Goal: Transaction & Acquisition: Purchase product/service

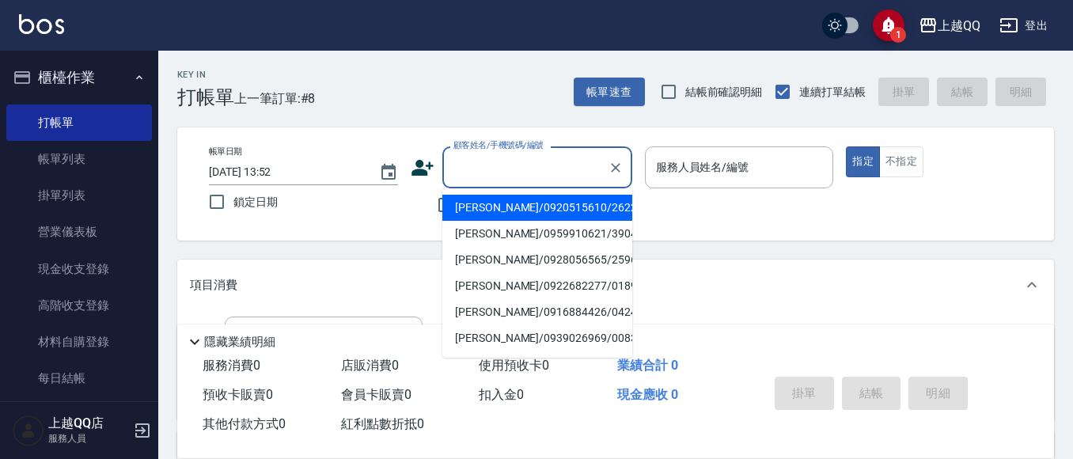
click at [531, 154] on div "顧客姓名/手機號碼/編號 顧客姓名/手機號碼/編號" at bounding box center [537, 167] width 190 height 42
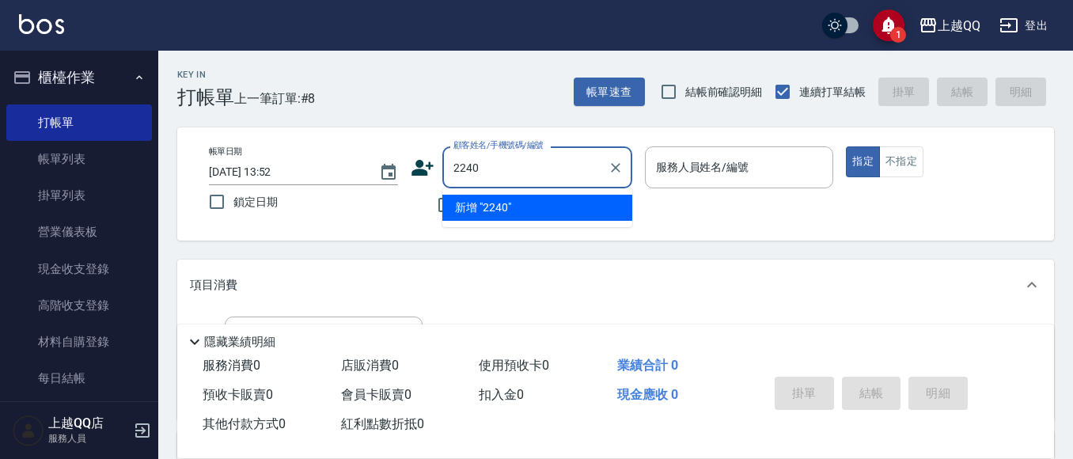
type input "2240"
click at [846, 146] on button "指定" at bounding box center [863, 161] width 34 height 31
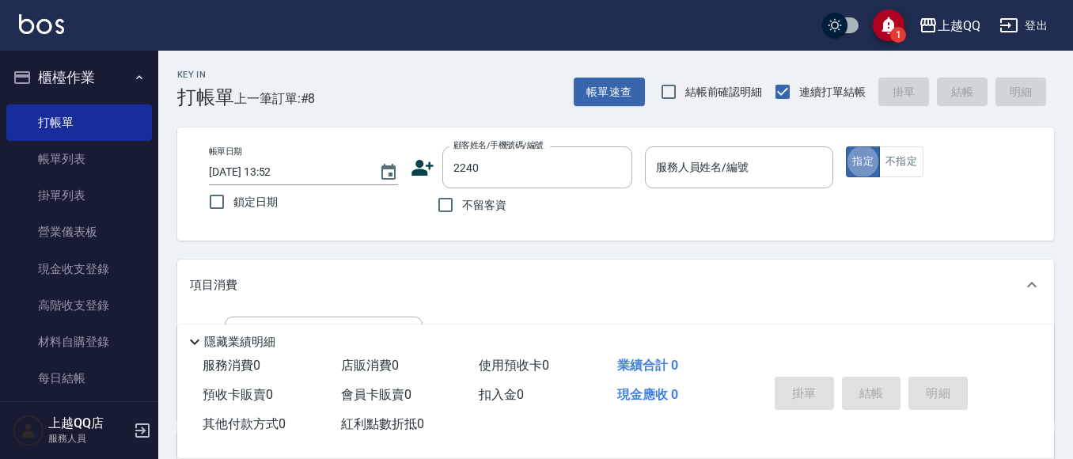
type button "true"
type input "[PERSON_NAME]/0963392970/2240"
type input "欣樺-6"
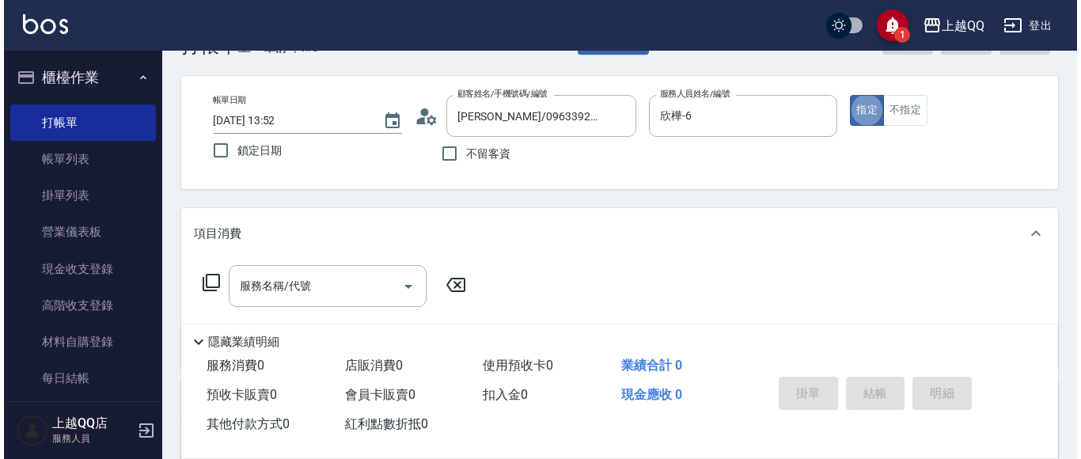
scroll to position [79, 0]
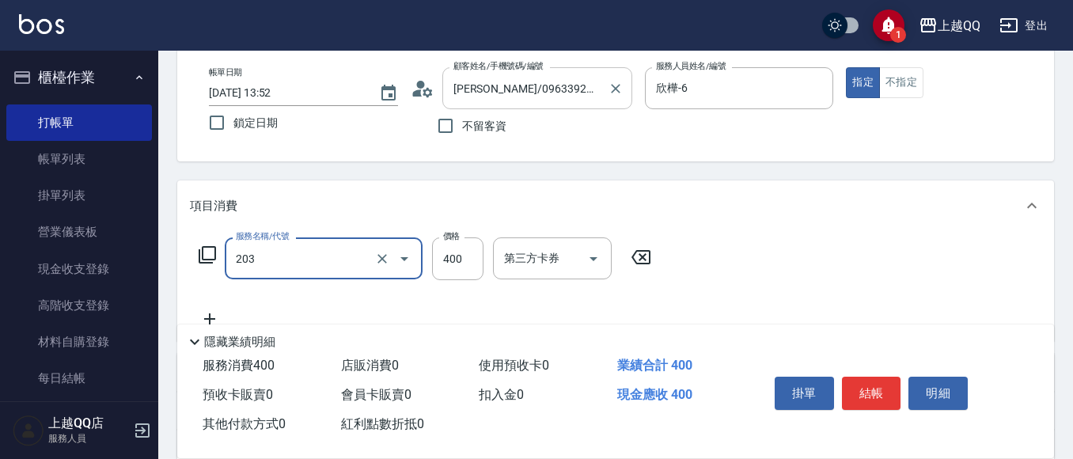
type input "指定單剪(203)"
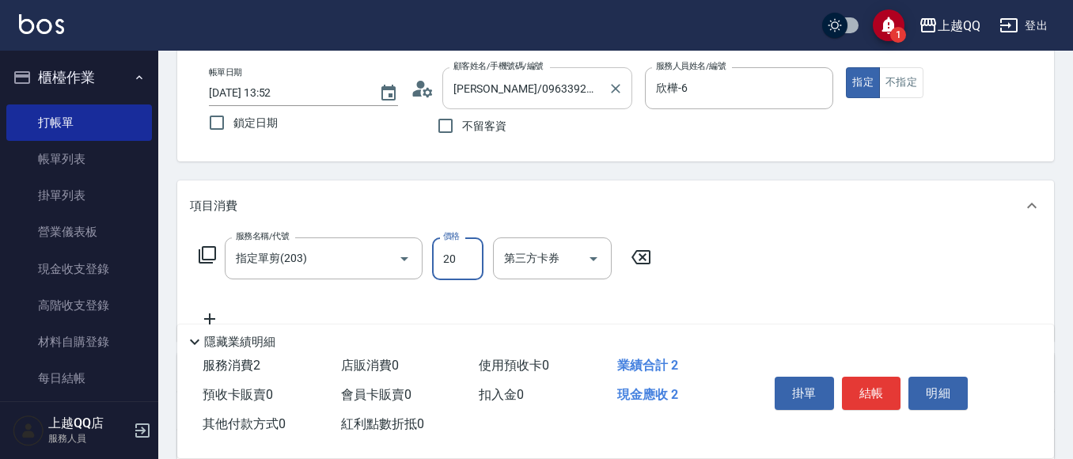
type input "200"
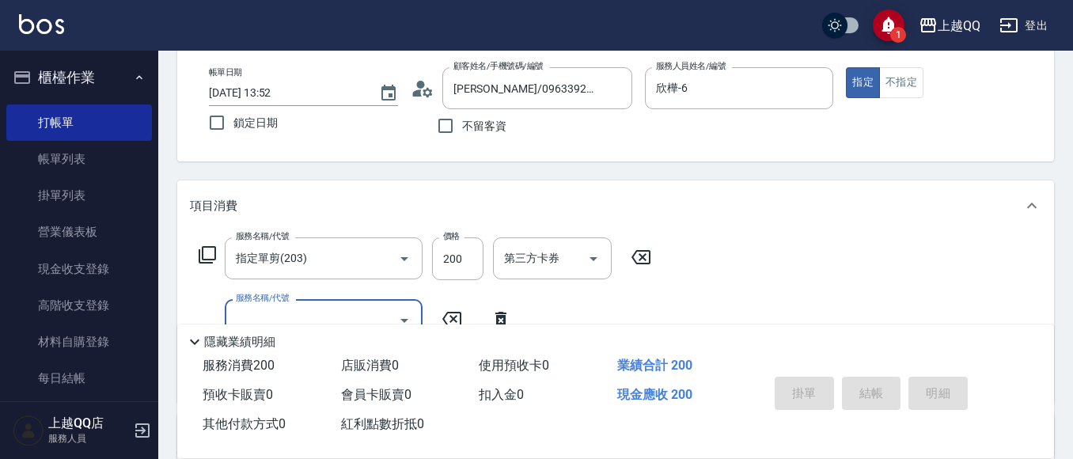
type input "[DATE] 15:09"
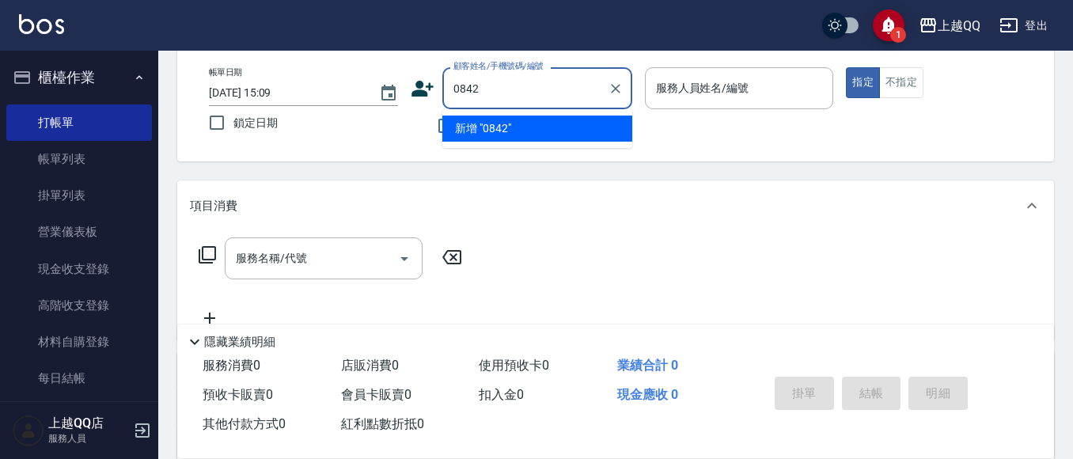
type input "0842"
click at [846, 67] on button "指定" at bounding box center [863, 82] width 34 height 31
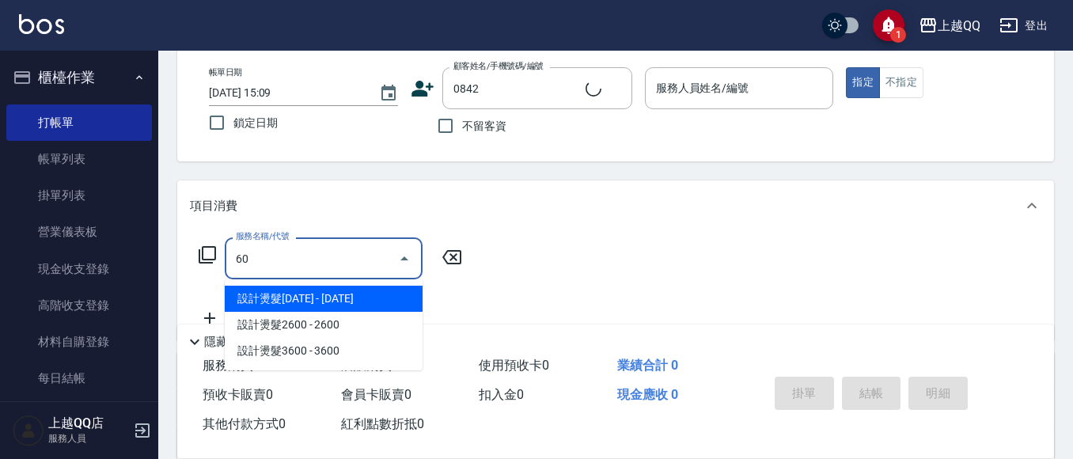
type input "601"
type input "[PERSON_NAME]/0988535063/0842"
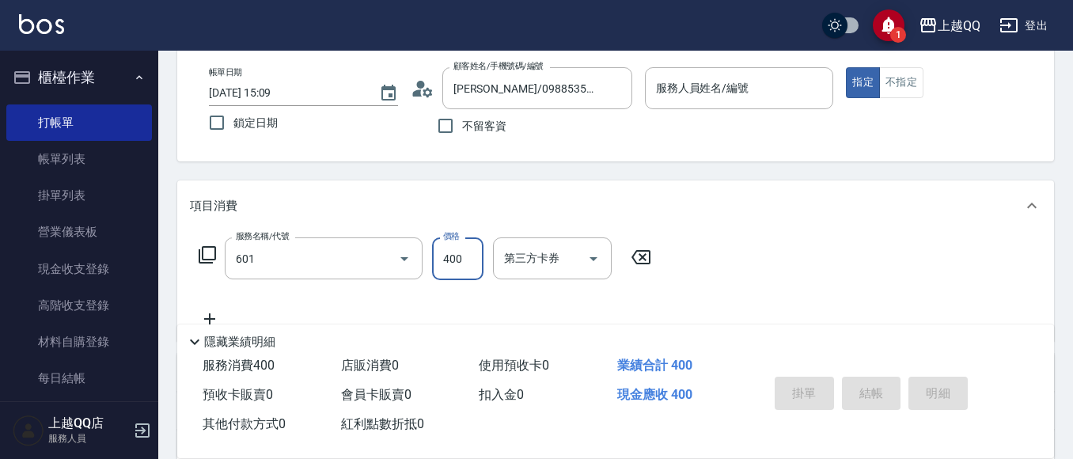
type input "髮原素活養健康洗(601)"
type input "欣樺-6"
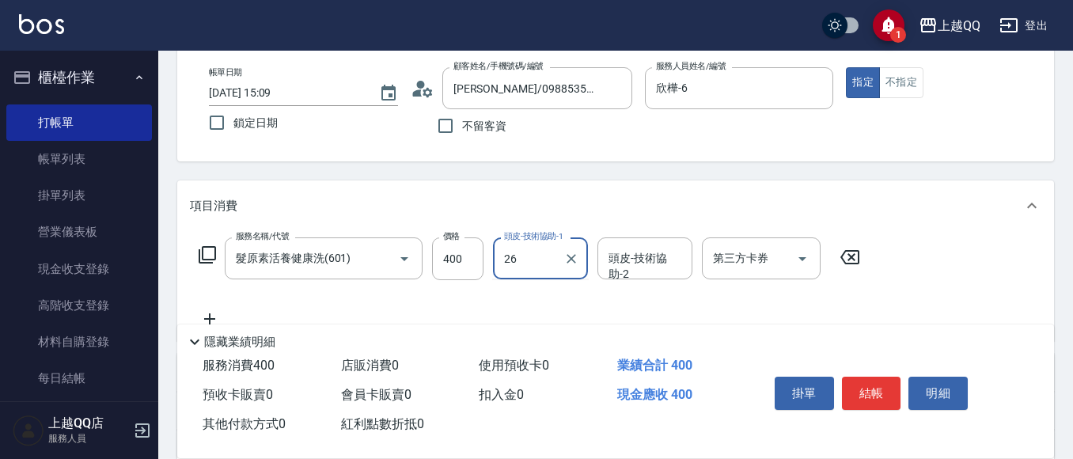
type input "[PERSON_NAME]-26"
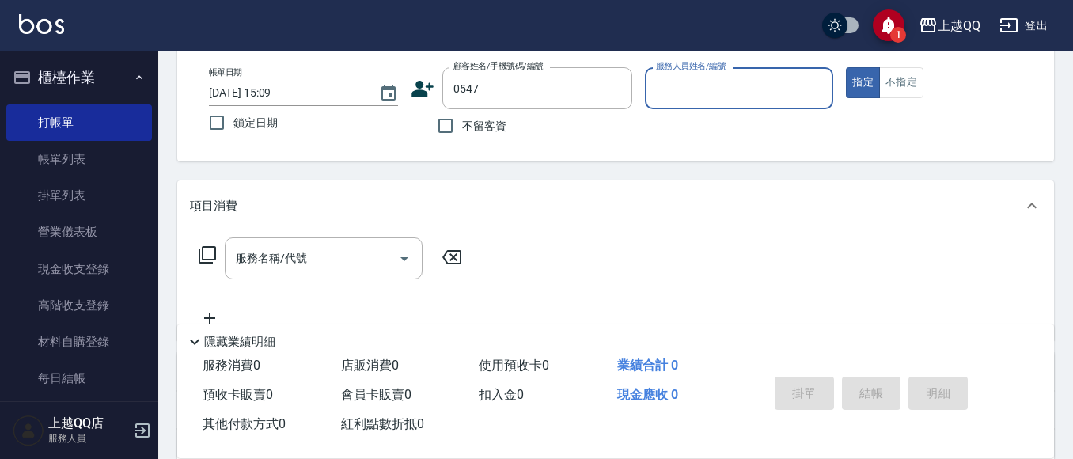
type input "[PERSON_NAME]/0934141660/0547"
type input "欣樺-6"
click at [427, 95] on icon at bounding box center [427, 91] width 9 height 9
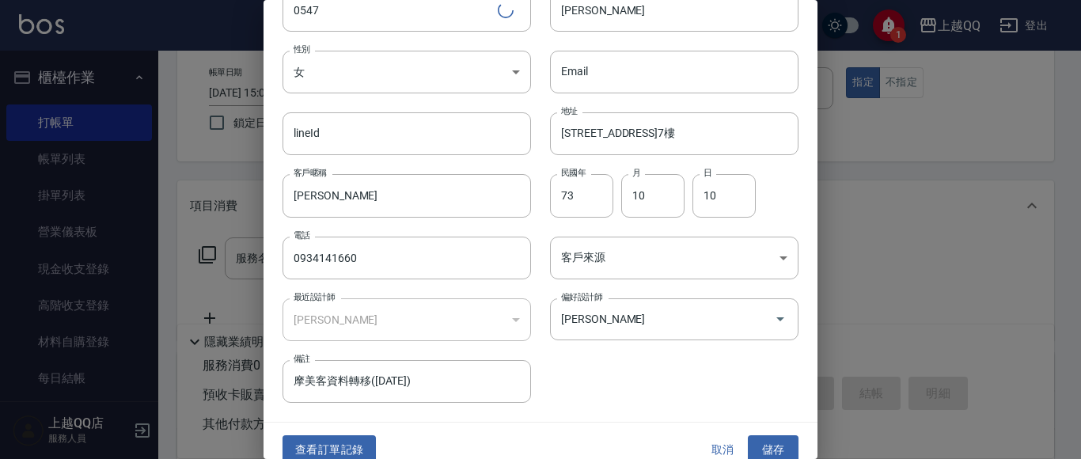
scroll to position [89, 0]
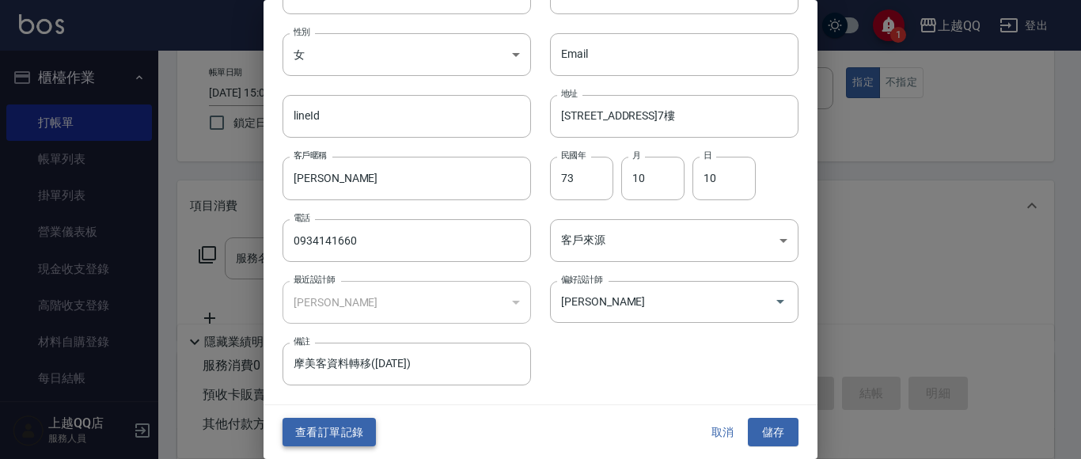
click at [325, 434] on button "查看訂單記錄" at bounding box center [329, 432] width 93 height 29
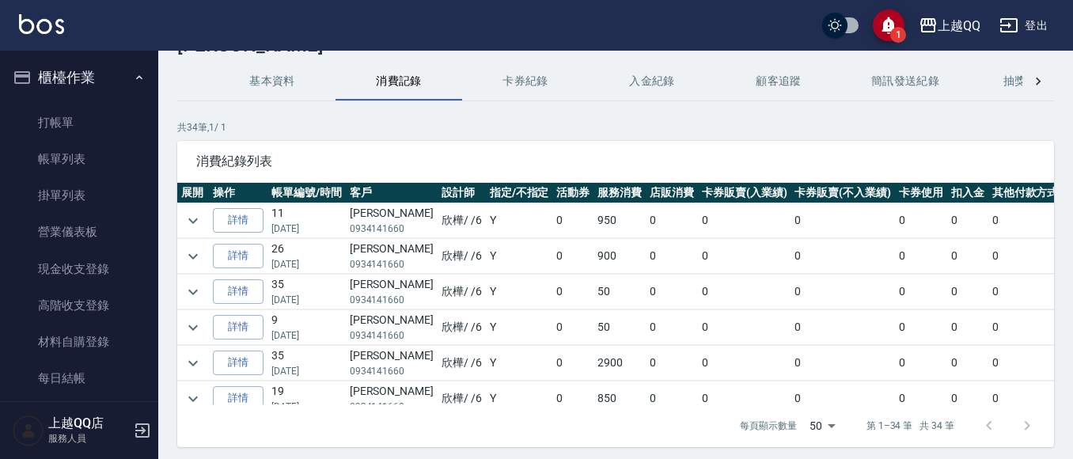
scroll to position [79, 0]
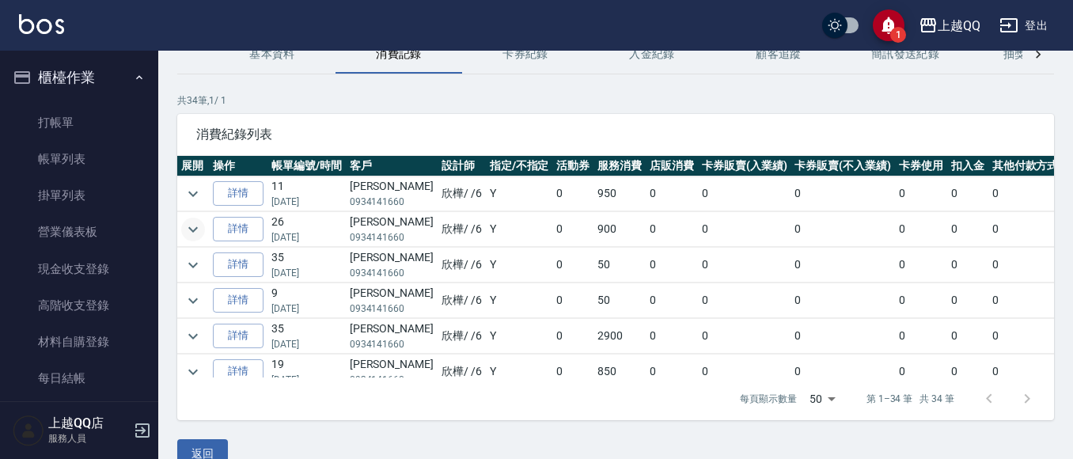
click at [196, 224] on icon "expand row" at bounding box center [193, 229] width 19 height 19
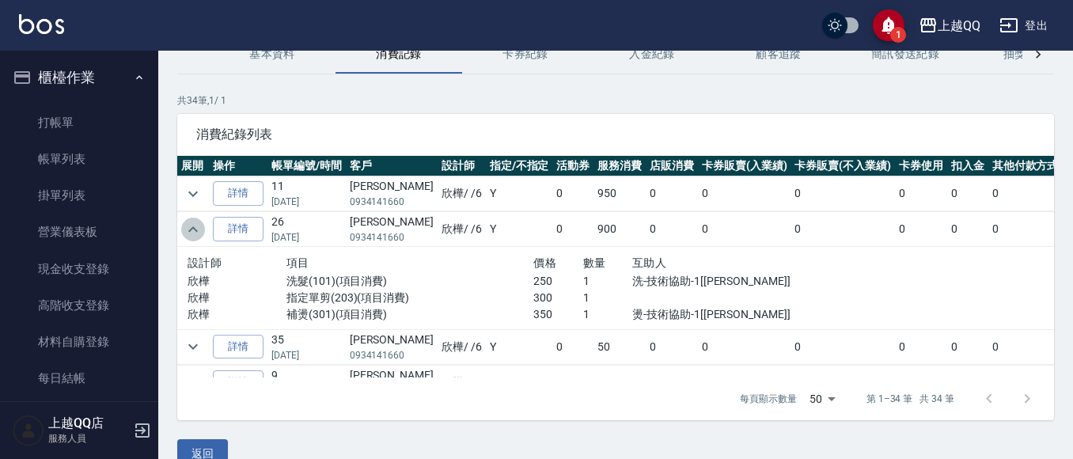
click at [195, 227] on icon "expand row" at bounding box center [193, 229] width 19 height 19
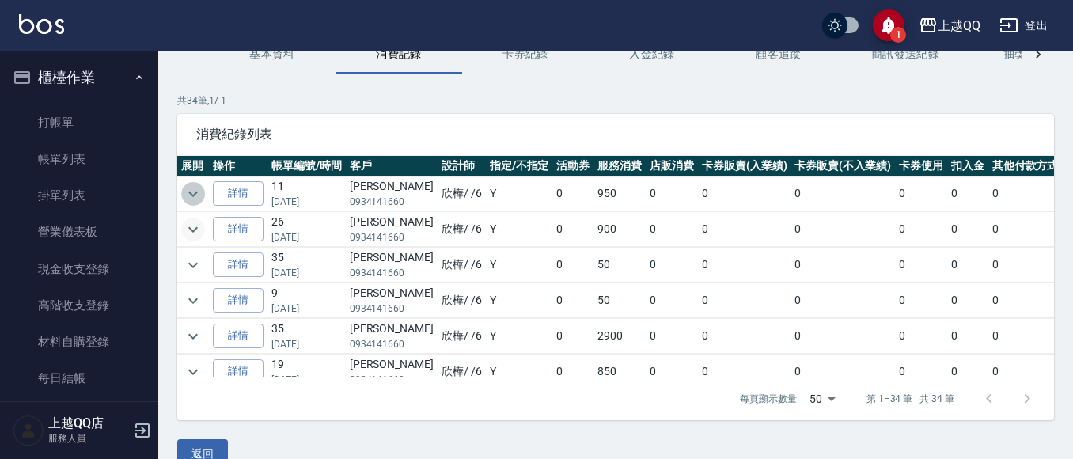
click at [190, 188] on icon "expand row" at bounding box center [193, 193] width 19 height 19
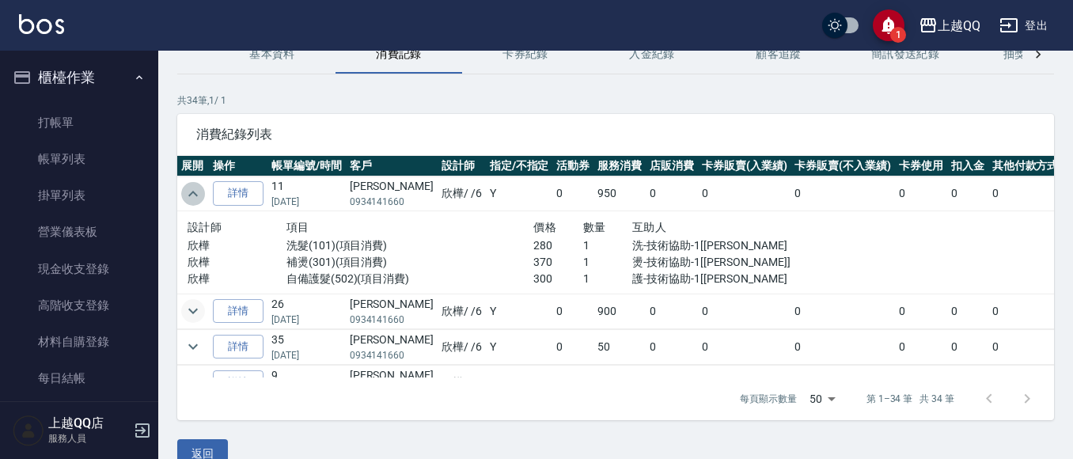
click at [190, 188] on icon "expand row" at bounding box center [193, 193] width 19 height 19
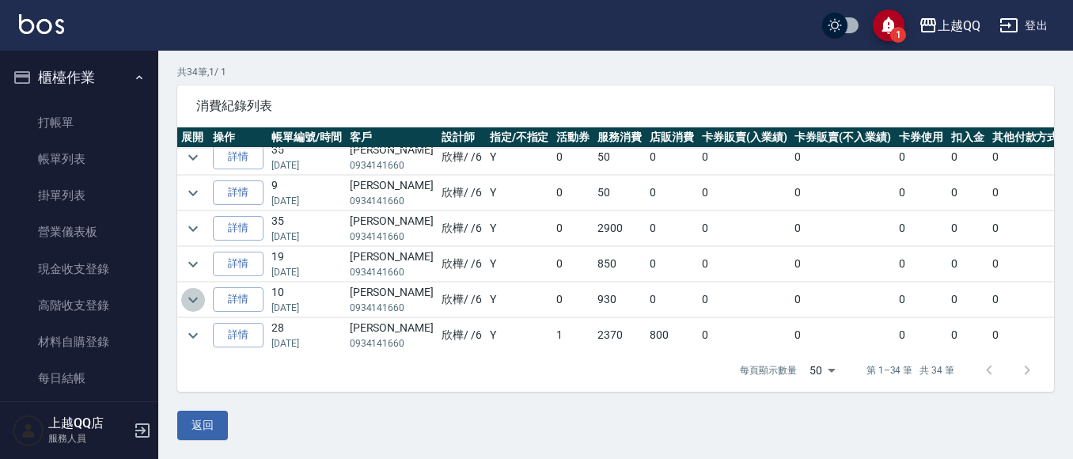
click at [196, 296] on icon "expand row" at bounding box center [193, 299] width 19 height 19
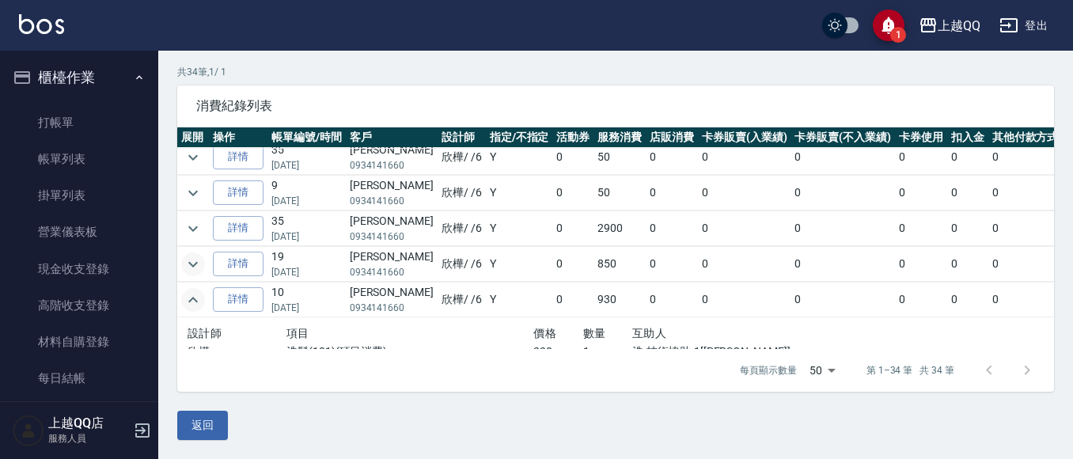
click at [192, 263] on icon "expand row" at bounding box center [193, 264] width 19 height 19
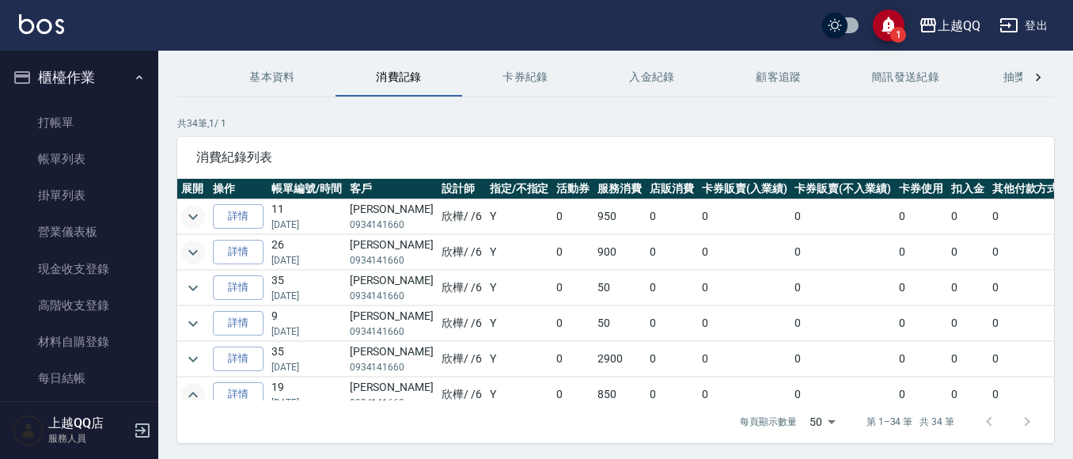
scroll to position [28, 0]
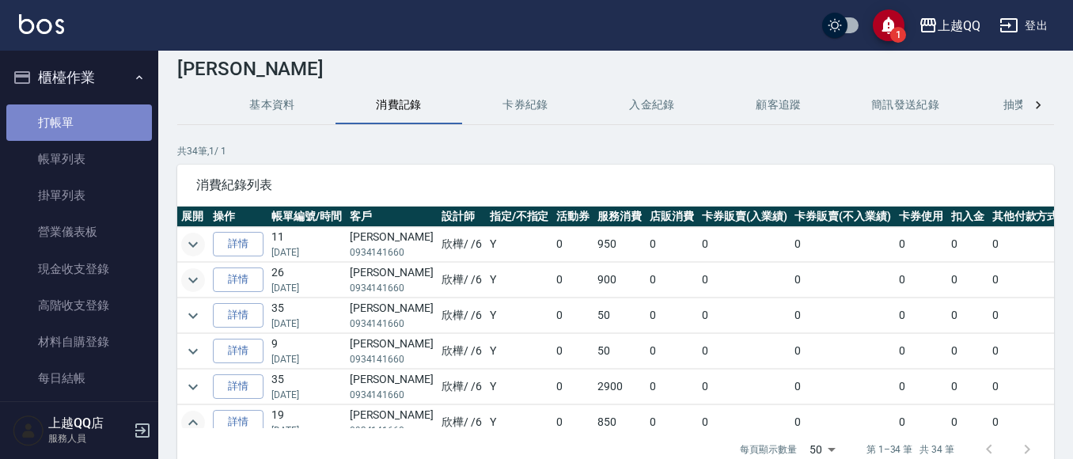
click at [96, 133] on link "打帳單" at bounding box center [79, 122] width 146 height 36
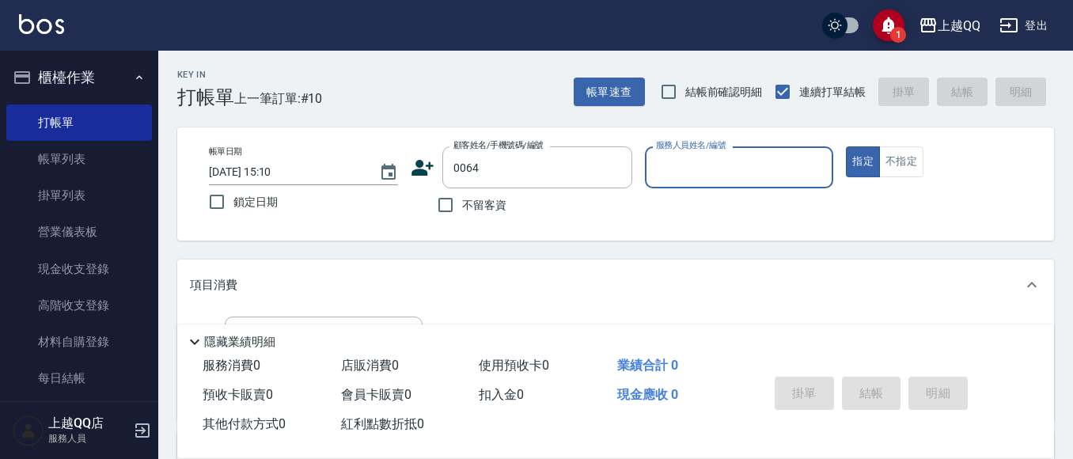
type input "[PERSON_NAME]/0972261151/0064"
type input "[PERSON_NAME]-8"
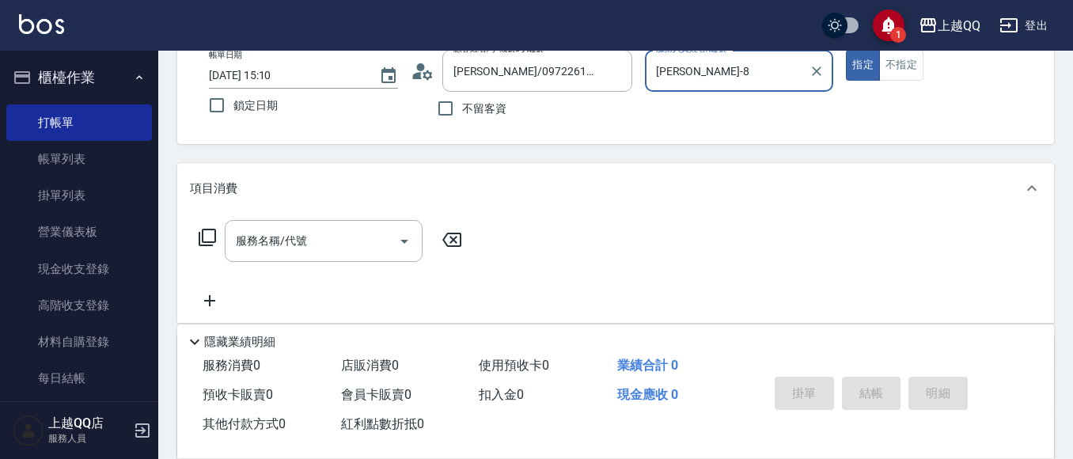
scroll to position [150, 0]
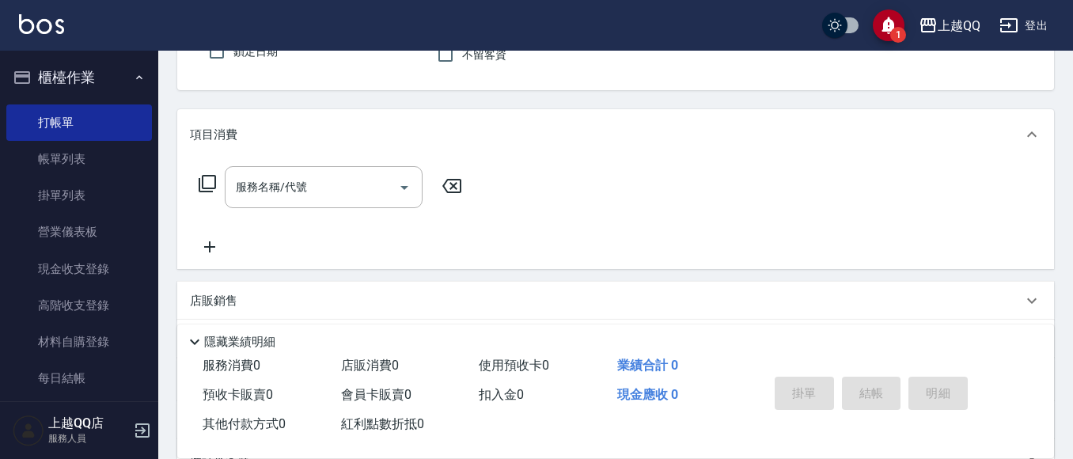
click at [204, 176] on icon at bounding box center [207, 183] width 19 height 19
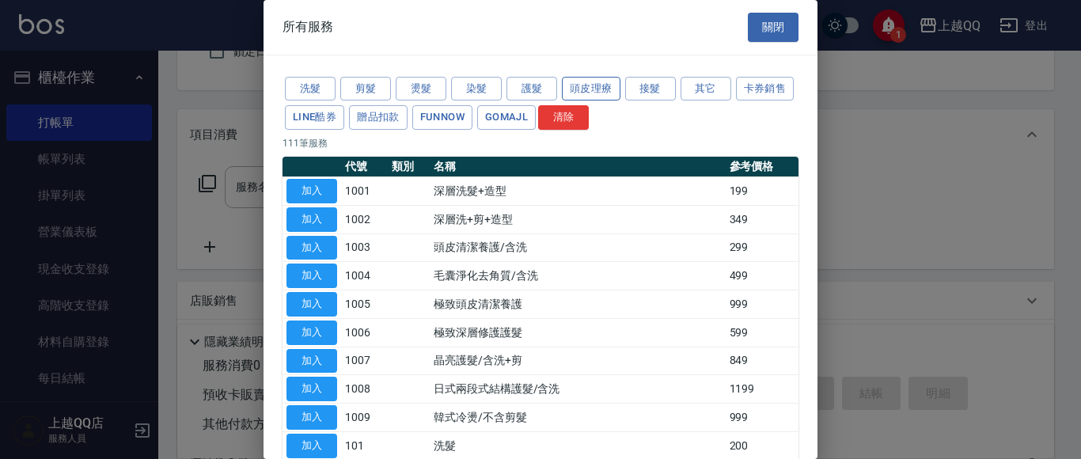
click at [601, 90] on button "頭皮理療" at bounding box center [591, 89] width 59 height 25
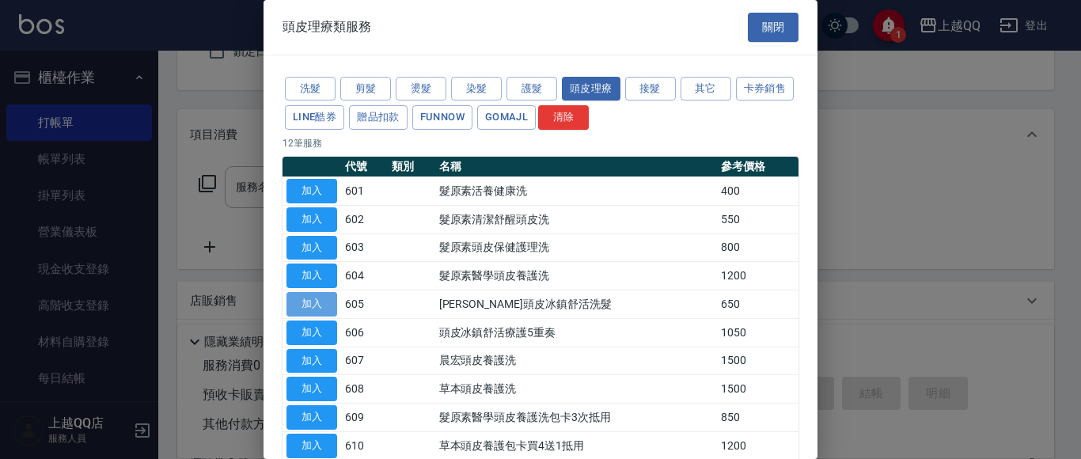
click at [328, 301] on button "加入" at bounding box center [311, 304] width 51 height 25
type input "[PERSON_NAME]頭皮冰鎮舒活洗髮(605)"
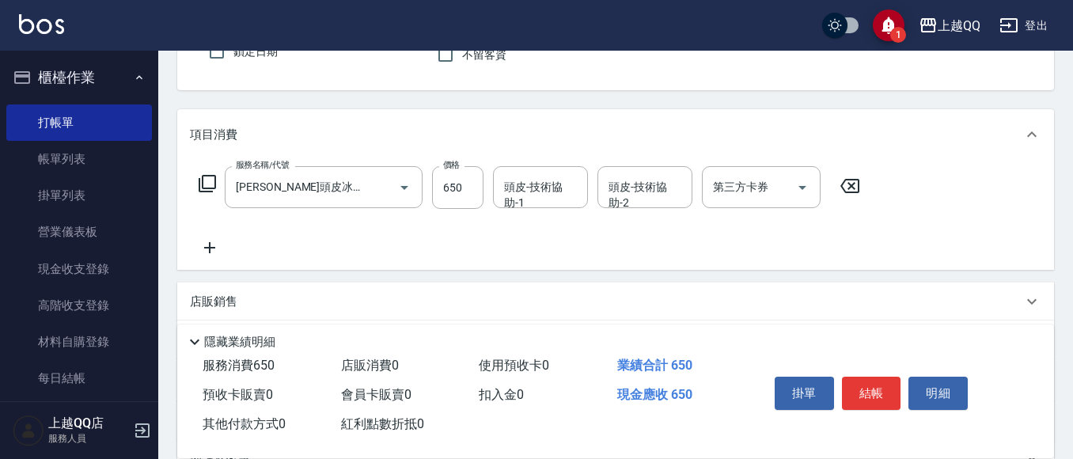
click at [202, 178] on icon at bounding box center [207, 183] width 17 height 17
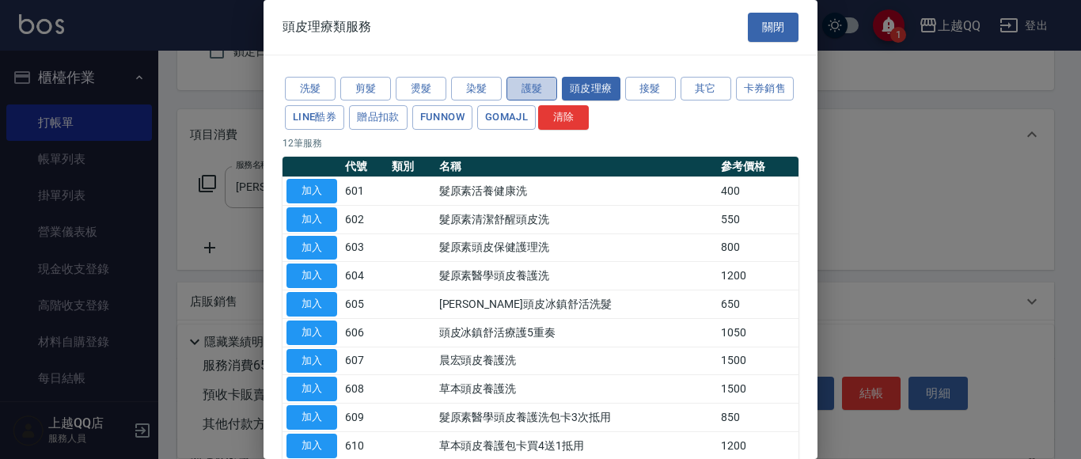
click at [515, 85] on button "護髮" at bounding box center [531, 89] width 51 height 25
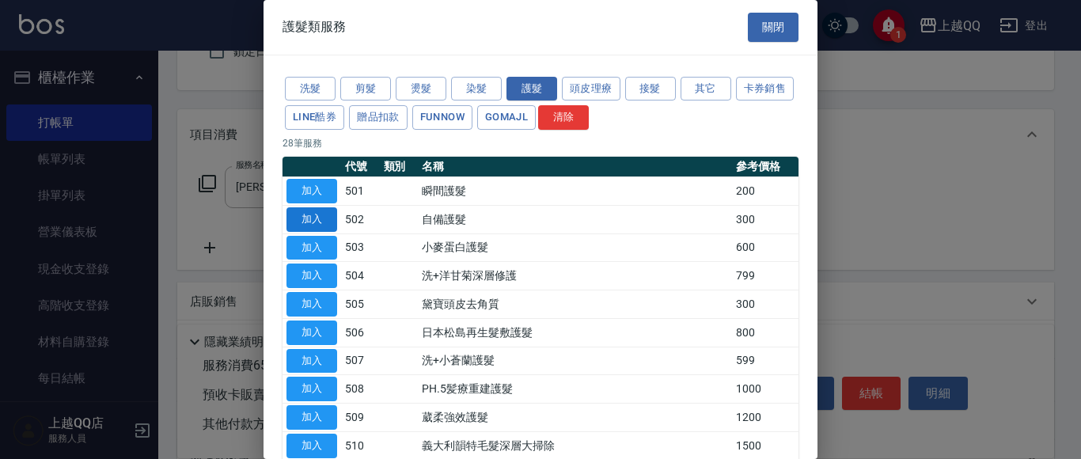
click at [329, 215] on button "加入" at bounding box center [311, 219] width 51 height 25
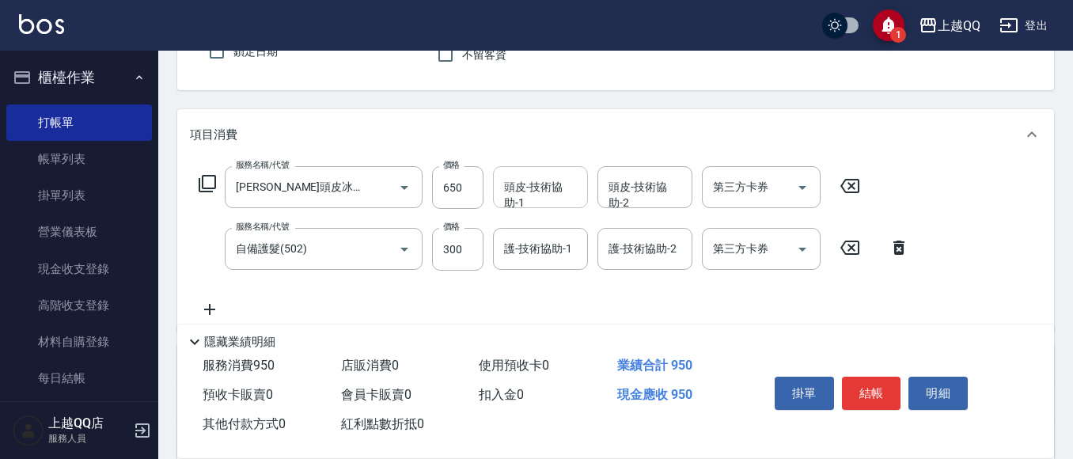
click at [502, 190] on input "頭皮-技術協助-1" at bounding box center [540, 187] width 81 height 28
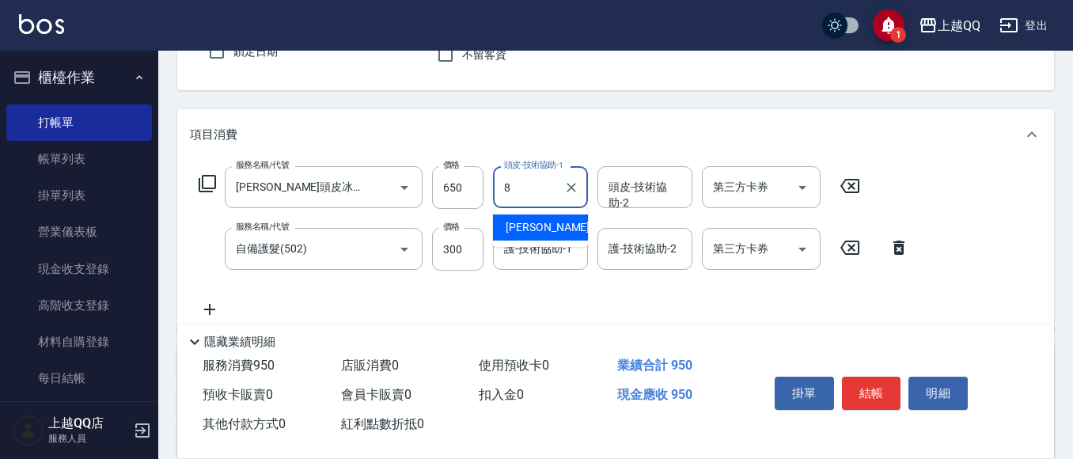
click at [547, 230] on div "[PERSON_NAME] -8" at bounding box center [540, 227] width 95 height 26
type input "[PERSON_NAME]-8"
click at [537, 252] on input "護-技術協助-1" at bounding box center [540, 249] width 81 height 28
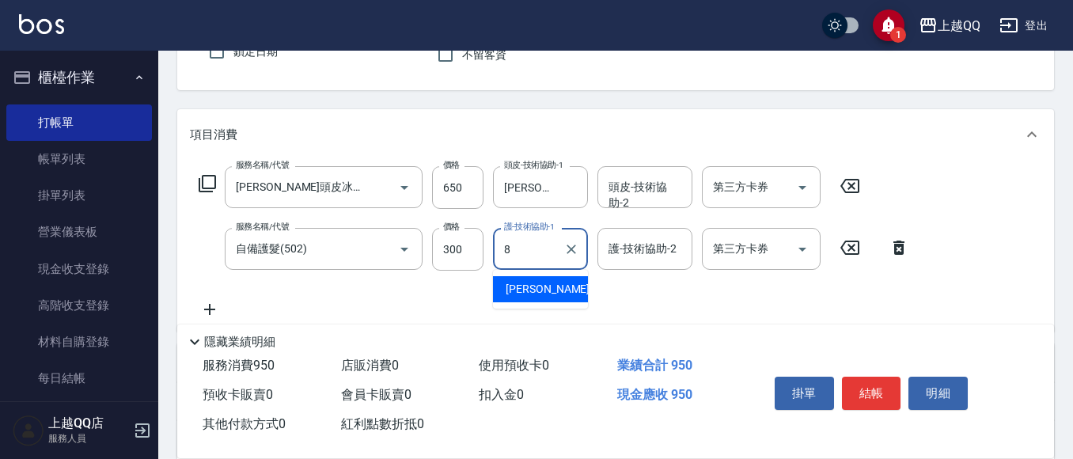
click at [544, 298] on div "[PERSON_NAME] -8" at bounding box center [540, 289] width 95 height 26
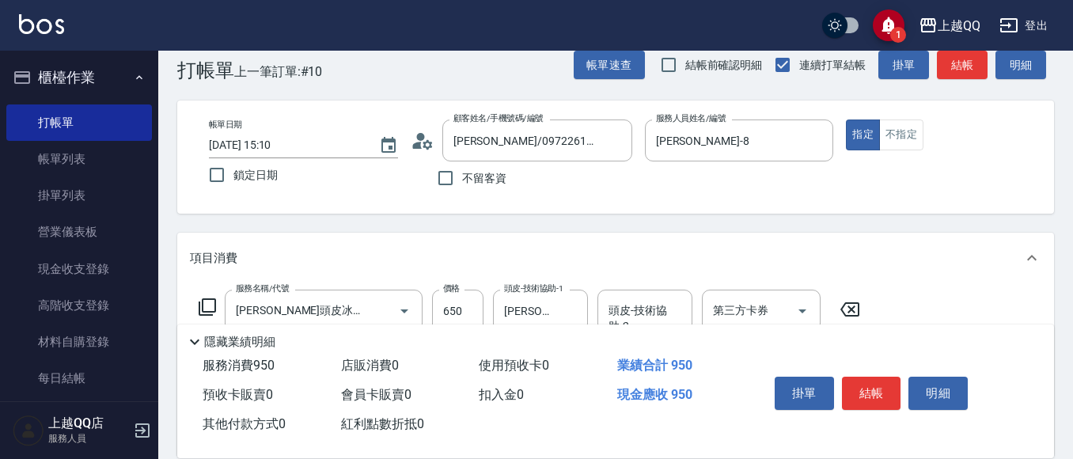
scroll to position [28, 0]
type input "[PERSON_NAME]-8"
click at [881, 385] on button "結帳" at bounding box center [871, 393] width 59 height 33
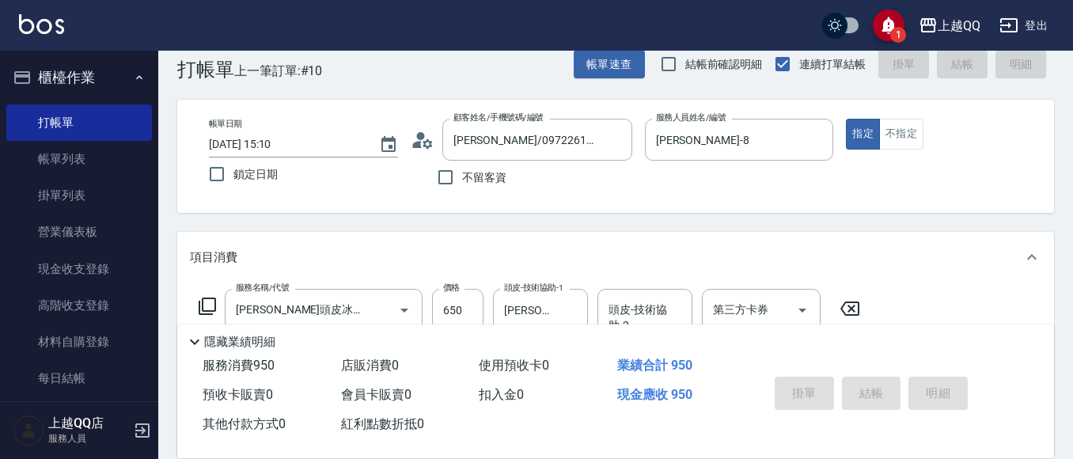
type input "[DATE] 15:17"
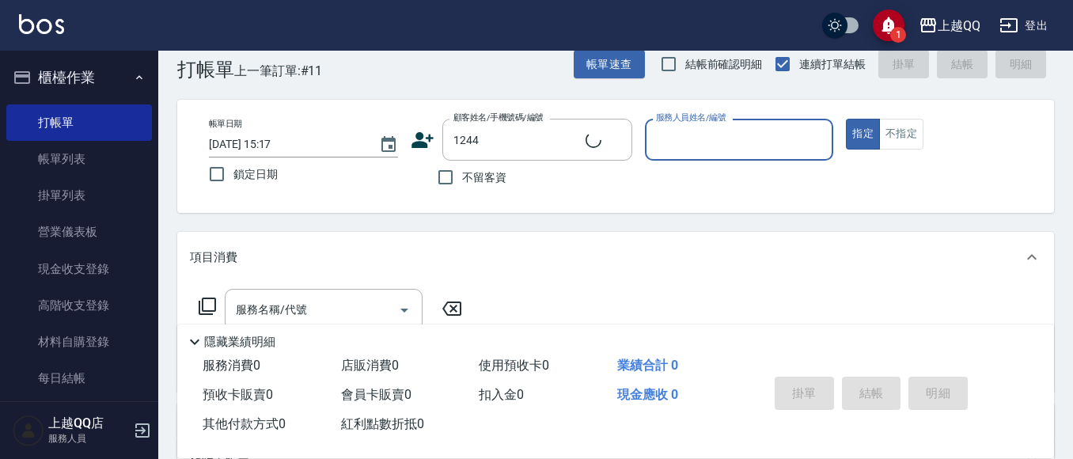
type input "[PERSON_NAME]/0926906715/1244"
type input "佩怡-3"
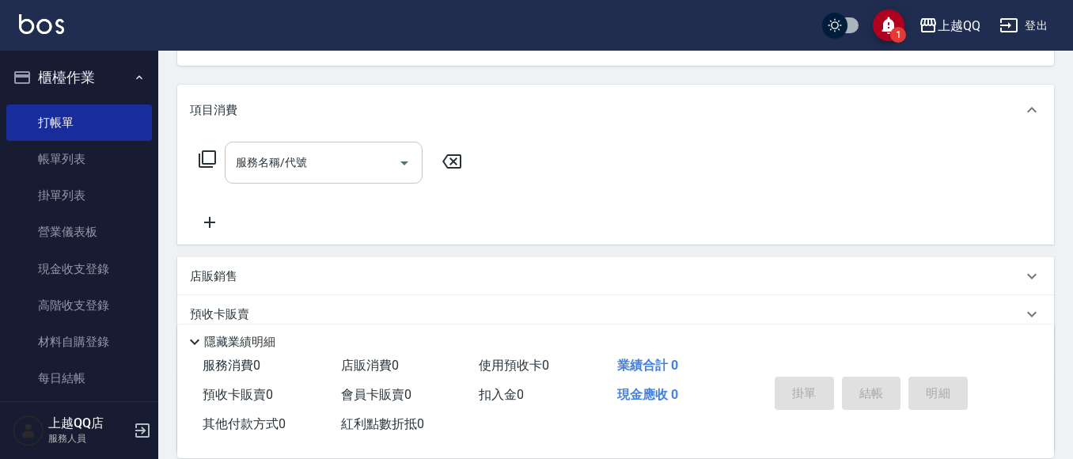
scroll to position [186, 0]
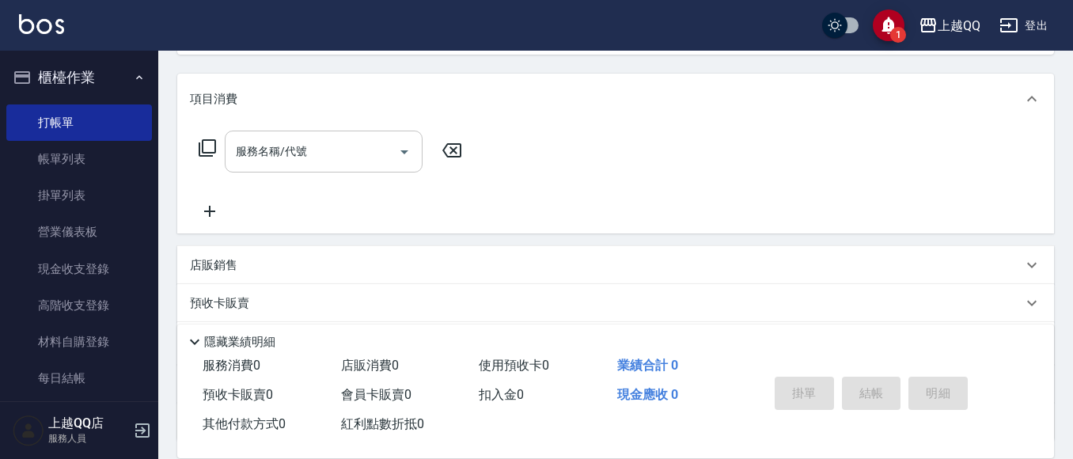
click at [351, 150] on input "服務名稱/代號" at bounding box center [312, 152] width 160 height 28
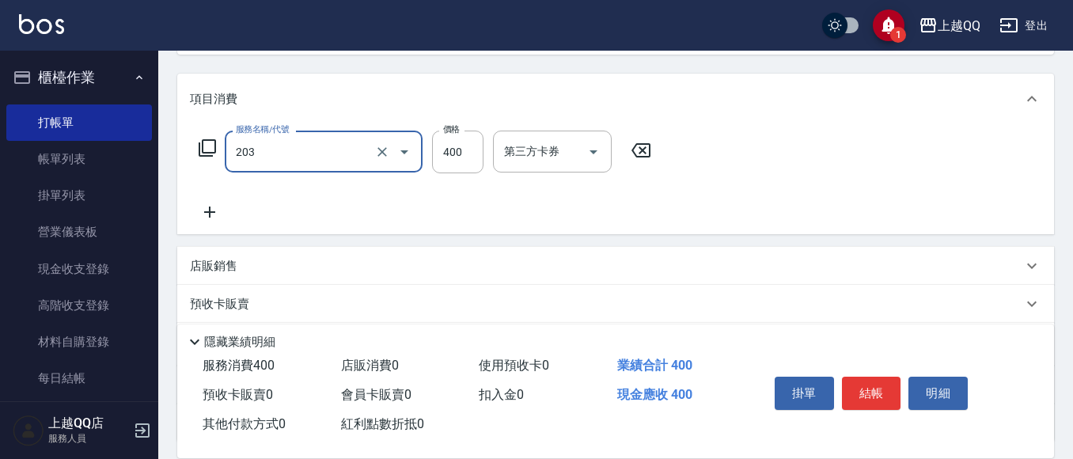
type input "指定單剪(203)"
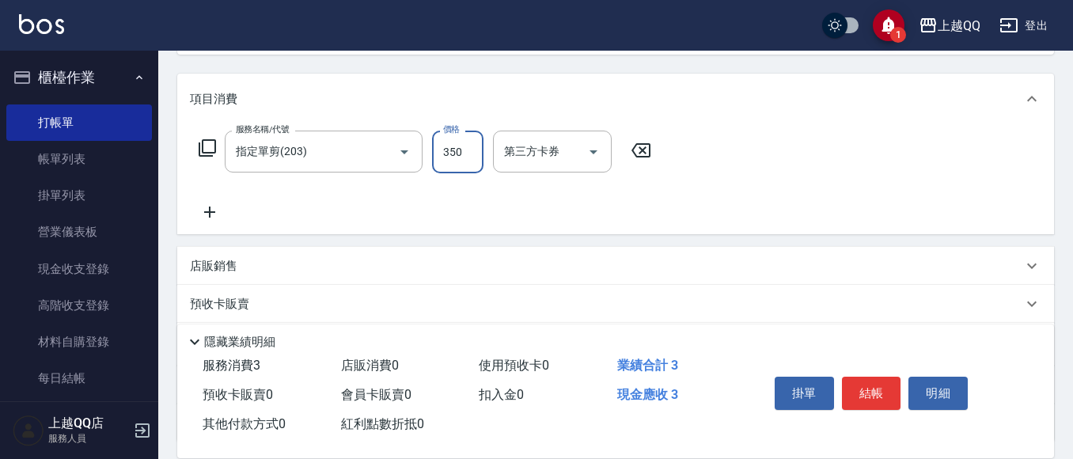
type input "350"
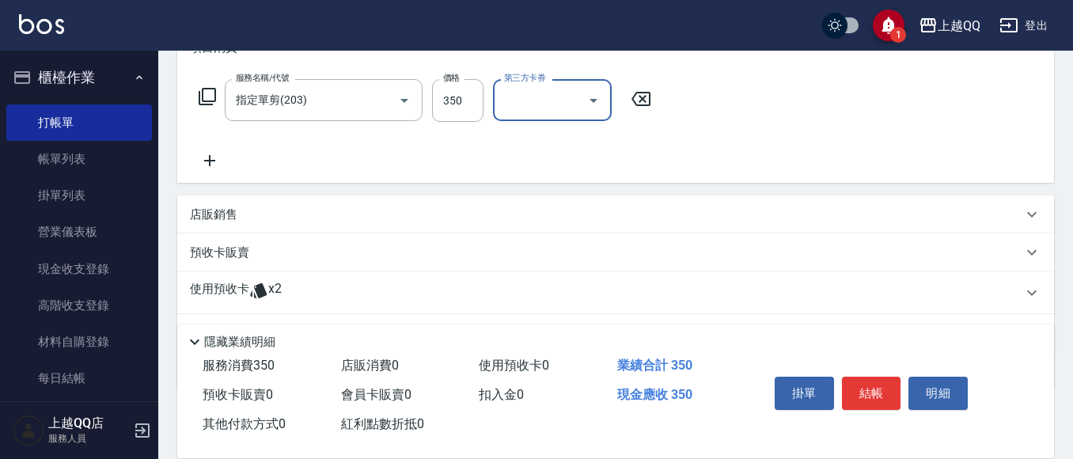
scroll to position [265, 0]
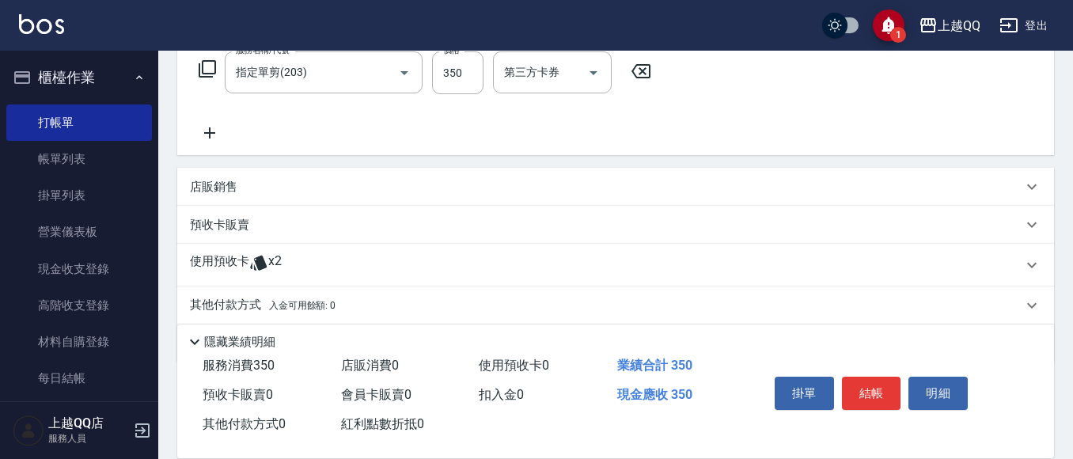
click at [264, 263] on icon at bounding box center [258, 263] width 17 height 15
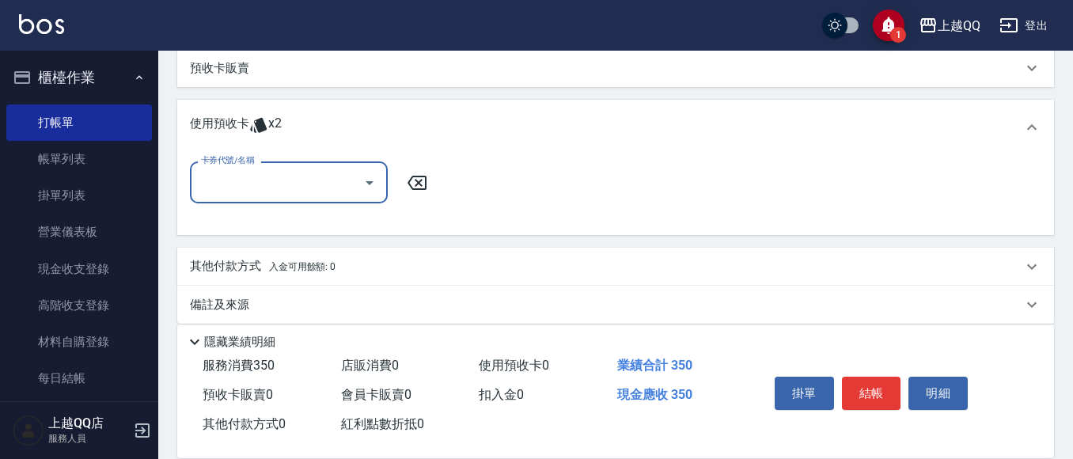
scroll to position [423, 0]
click at [360, 180] on icon "Open" at bounding box center [369, 181] width 19 height 19
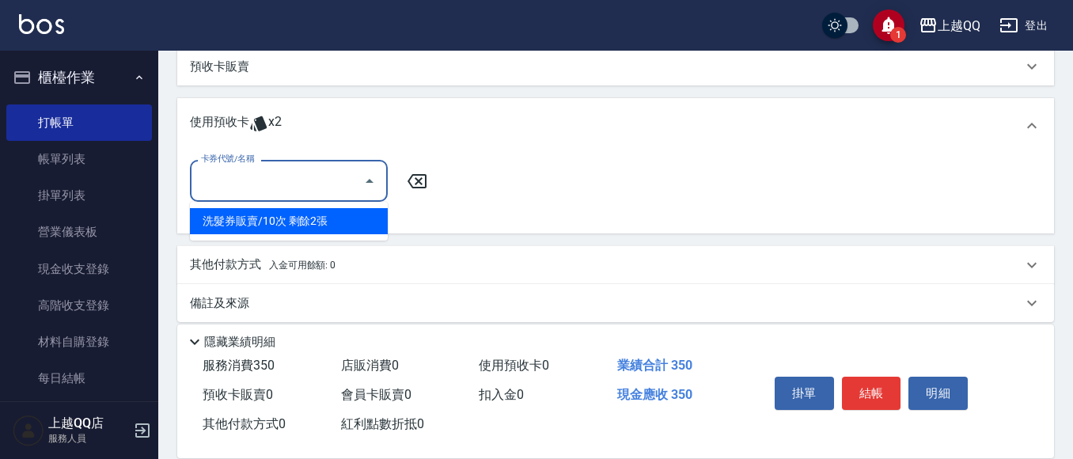
click at [335, 210] on div "洗髮券販賣/10次 剩餘2張" at bounding box center [289, 221] width 198 height 26
type input "洗髮券販賣/10次"
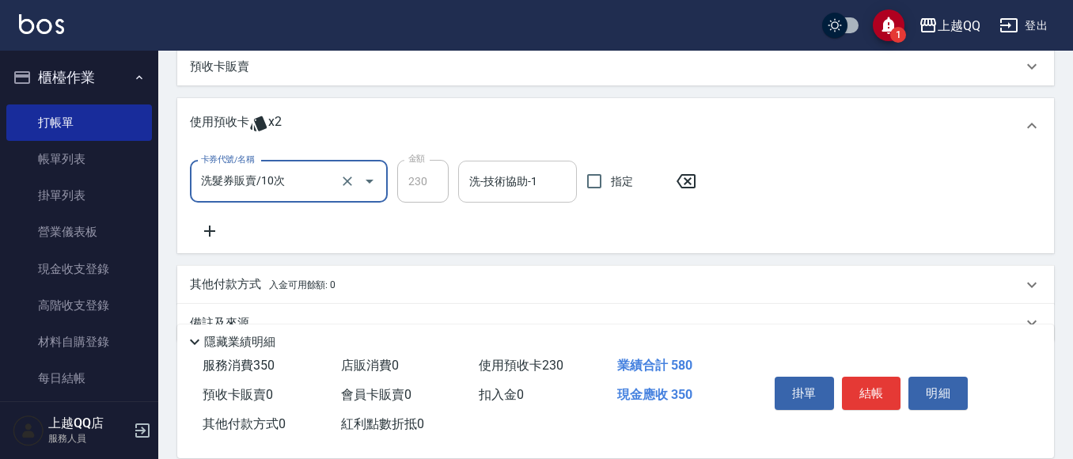
click at [464, 174] on div "洗-技術協助-1" at bounding box center [517, 182] width 119 height 42
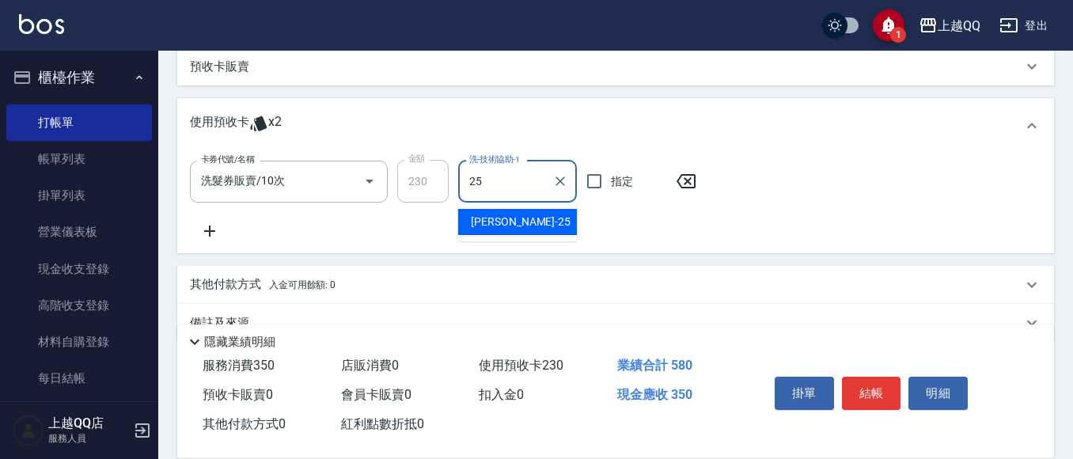
type input "[PERSON_NAME]-25"
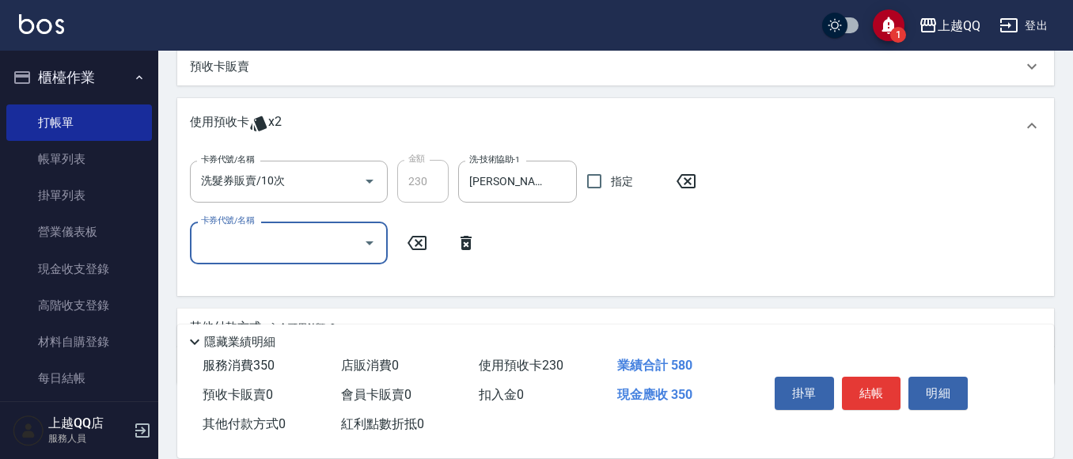
click at [389, 248] on div "卡券代號/名稱 卡券代號/名稱" at bounding box center [338, 243] width 296 height 42
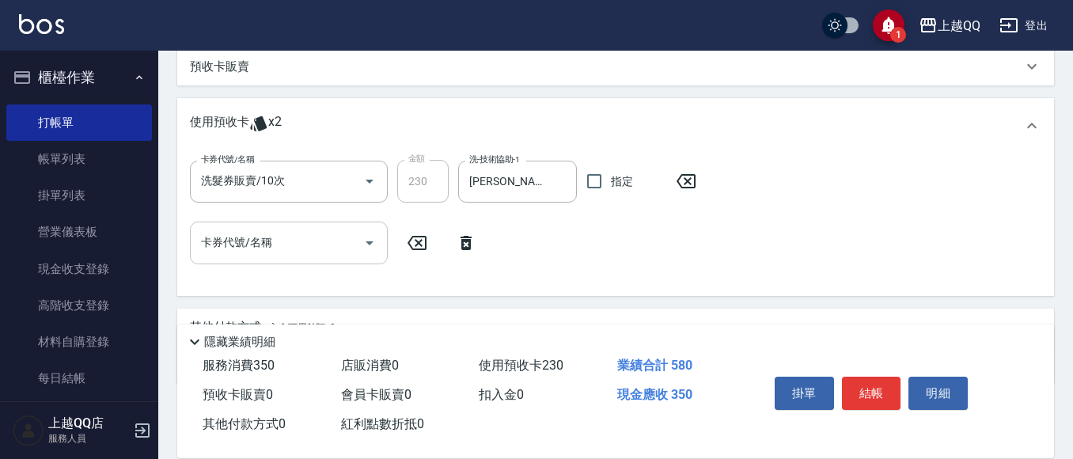
click at [369, 243] on icon "Open" at bounding box center [370, 243] width 8 height 4
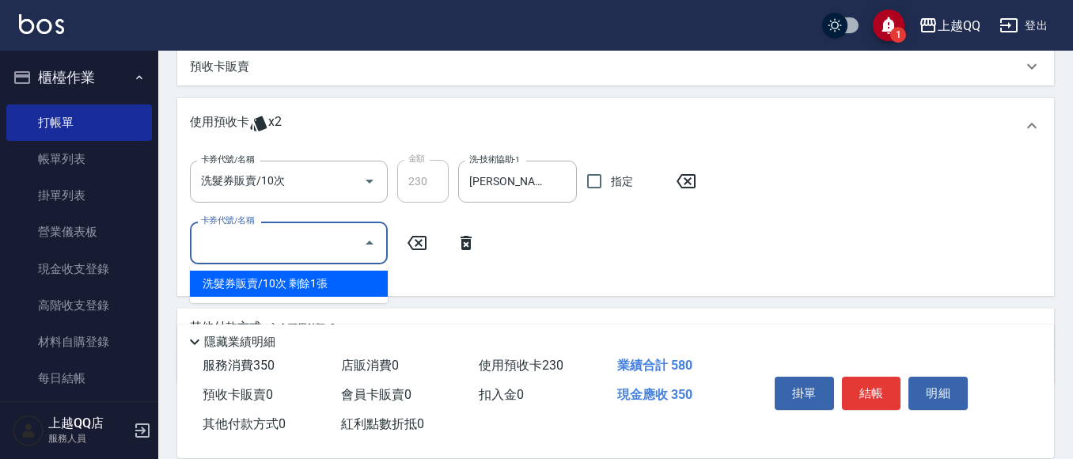
click at [357, 291] on div "洗髮券販賣/10次 剩餘1張" at bounding box center [289, 284] width 198 height 26
type input "洗髮券販賣/10次"
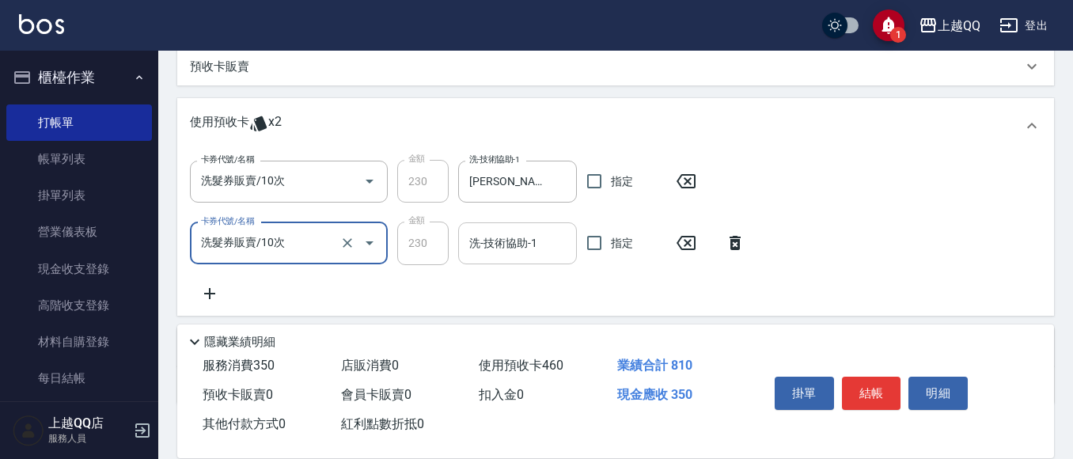
click at [514, 252] on input "洗-技術協助-1" at bounding box center [517, 243] width 104 height 28
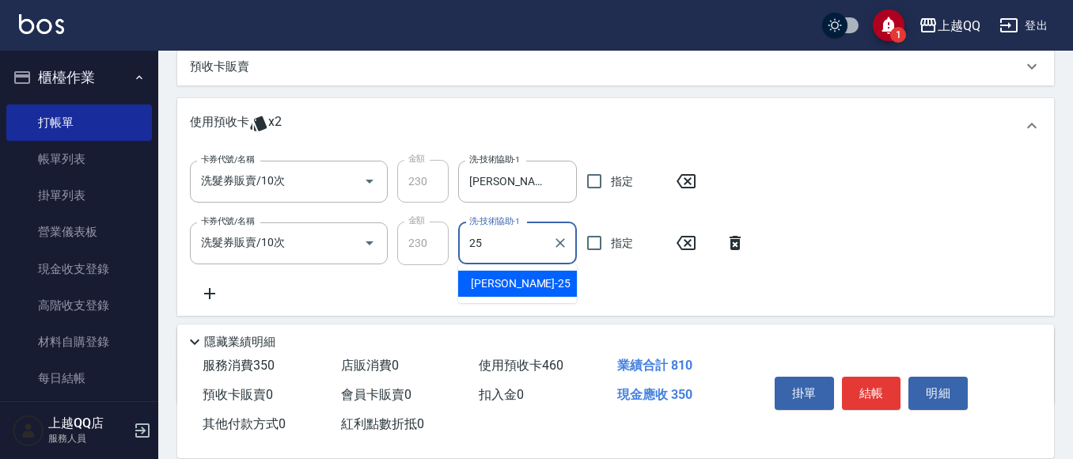
type input "[PERSON_NAME]-25"
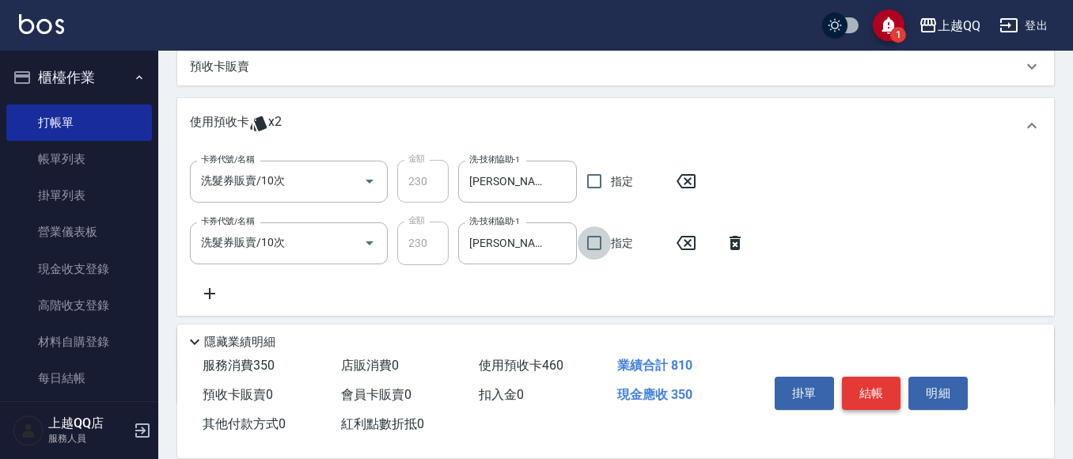
click at [859, 379] on button "結帳" at bounding box center [871, 393] width 59 height 33
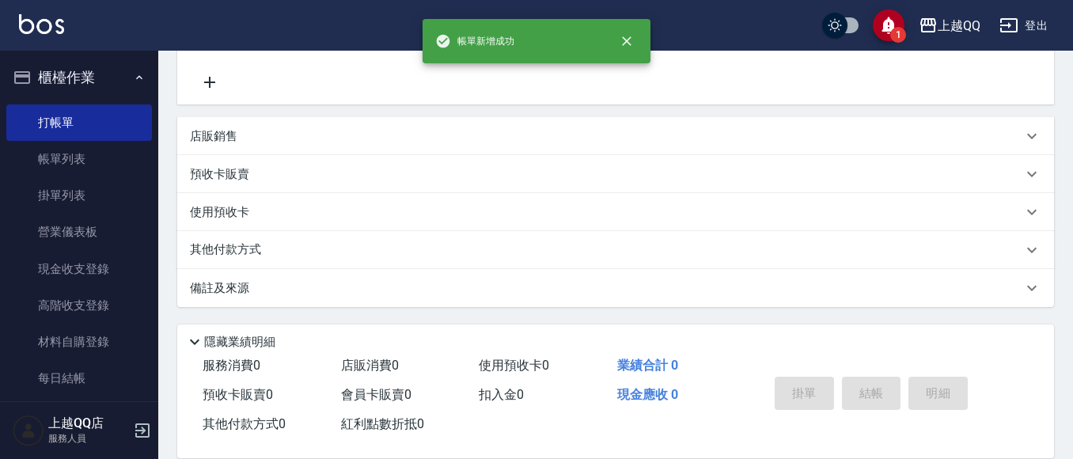
type input "[DATE] 15:22"
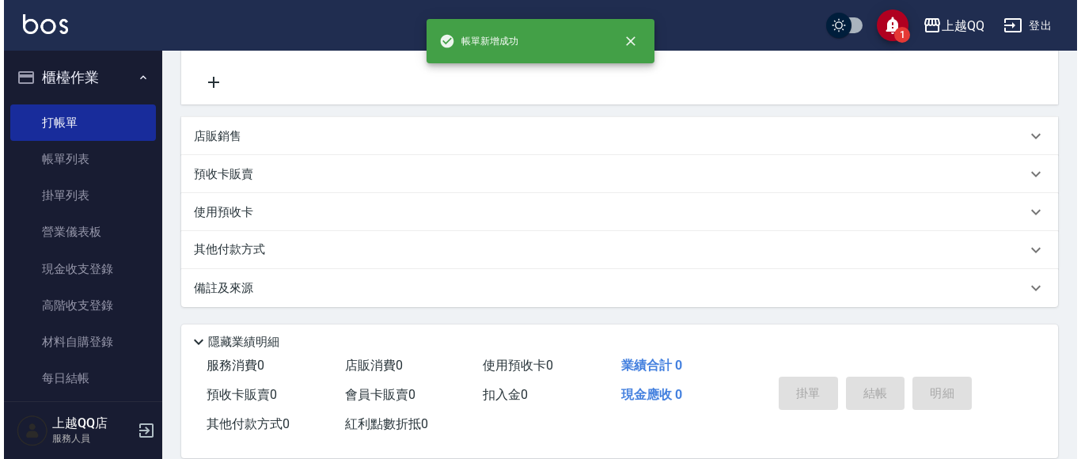
scroll to position [0, 0]
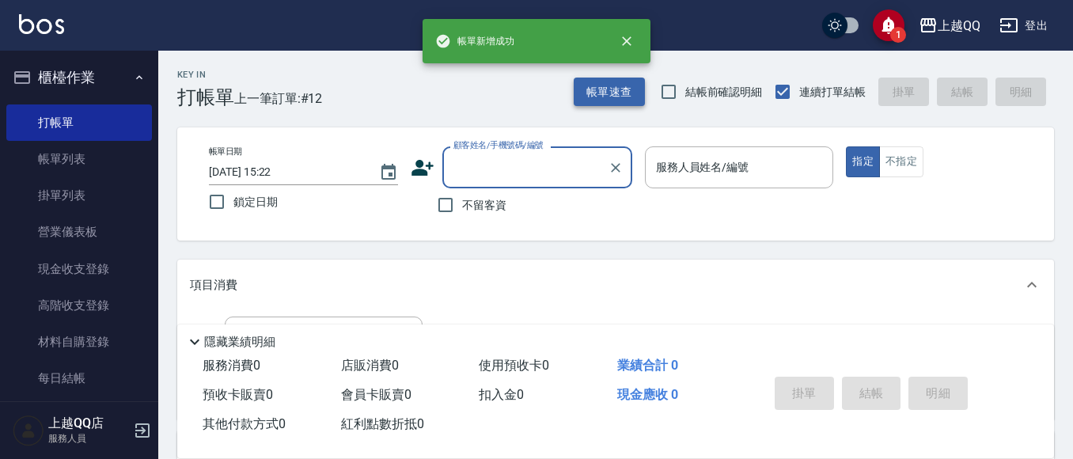
click at [598, 97] on button "帳單速查" at bounding box center [609, 92] width 71 height 29
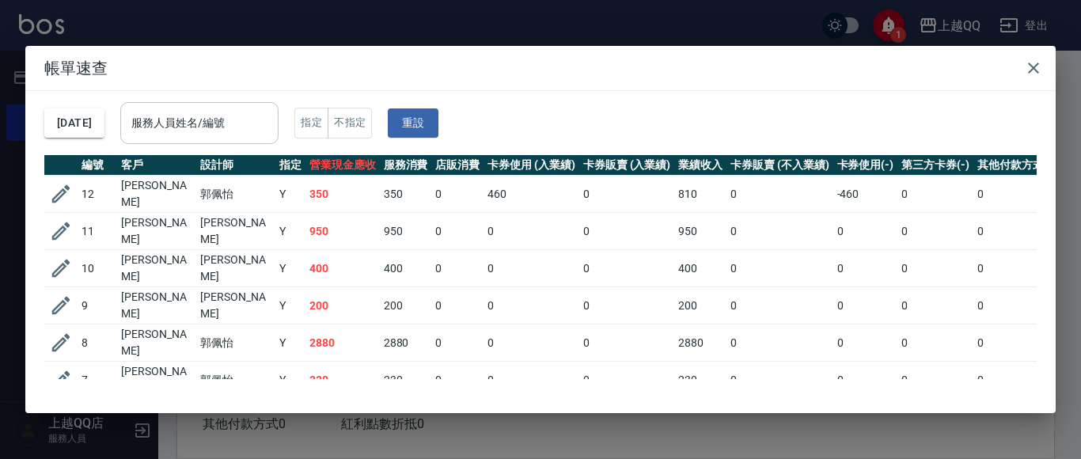
click at [260, 120] on input "服務人員姓名/編號" at bounding box center [199, 123] width 144 height 28
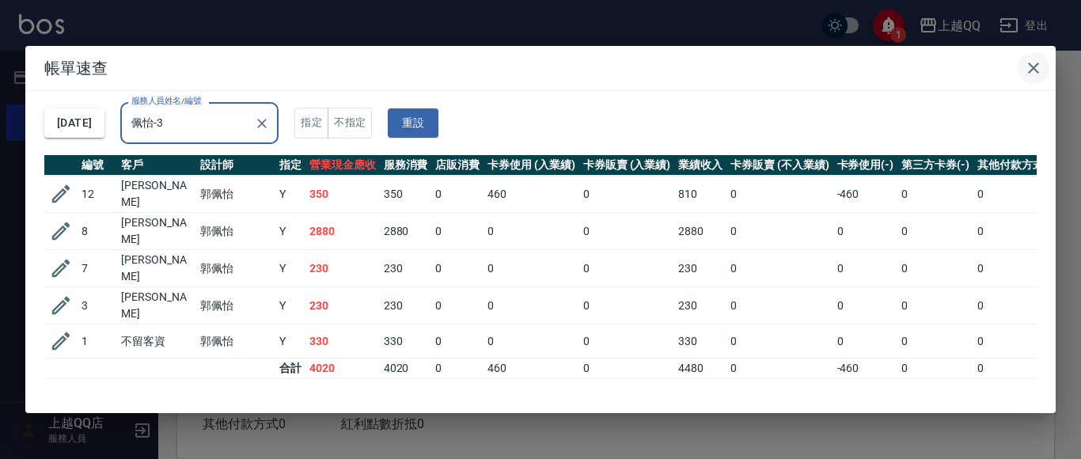
type input "佩怡-3"
click at [1049, 66] on button "button" at bounding box center [1034, 68] width 32 height 32
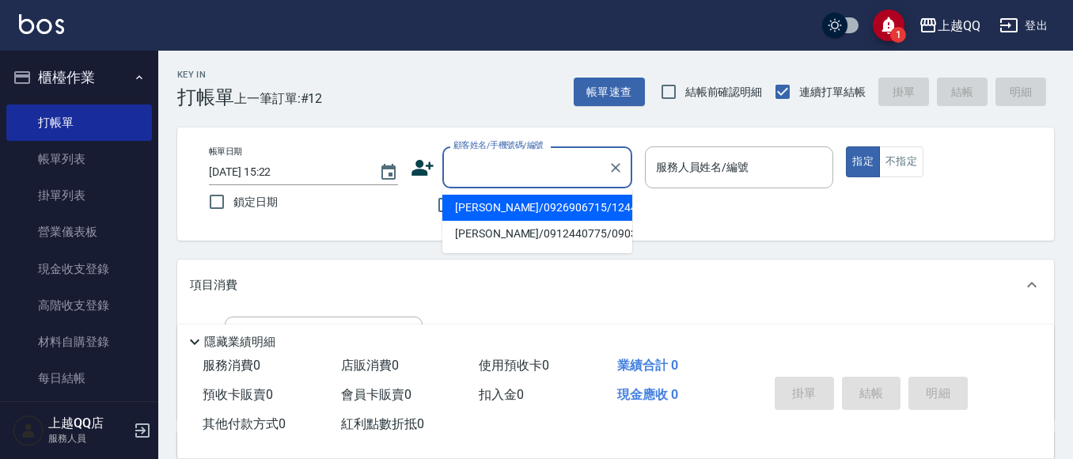
click at [471, 154] on div "顧客姓名/手機號碼/編號 顧客姓名/手機號碼/編號" at bounding box center [537, 167] width 190 height 42
type input "3454"
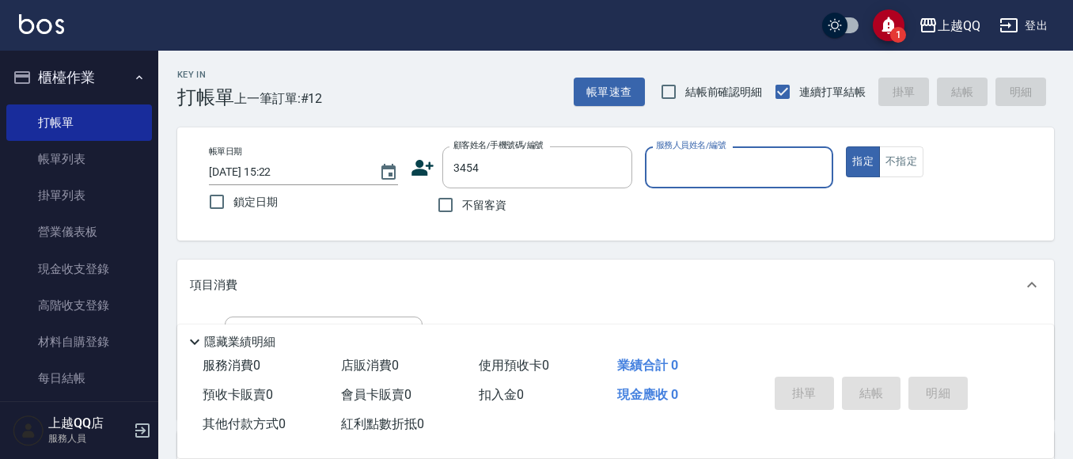
click at [846, 146] on button "指定" at bounding box center [863, 161] width 34 height 31
type button "true"
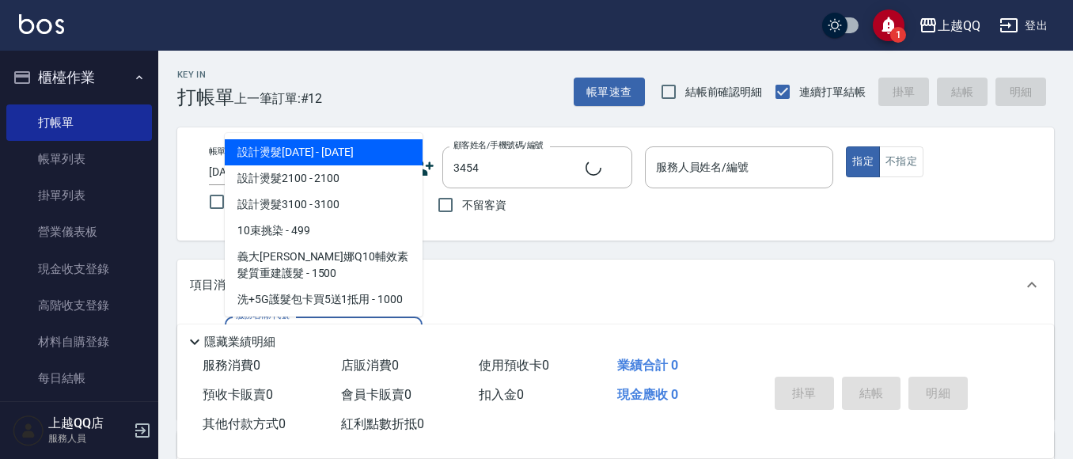
type input "10"
type input "[PERSON_NAME]/0987812026/3454"
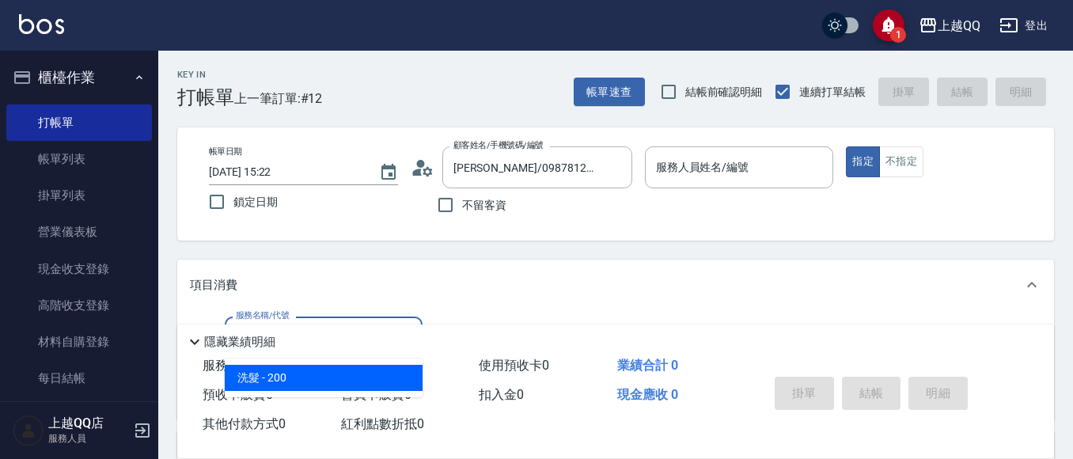
type input "101"
type input "佩怡-3"
type input "洗髮(101)"
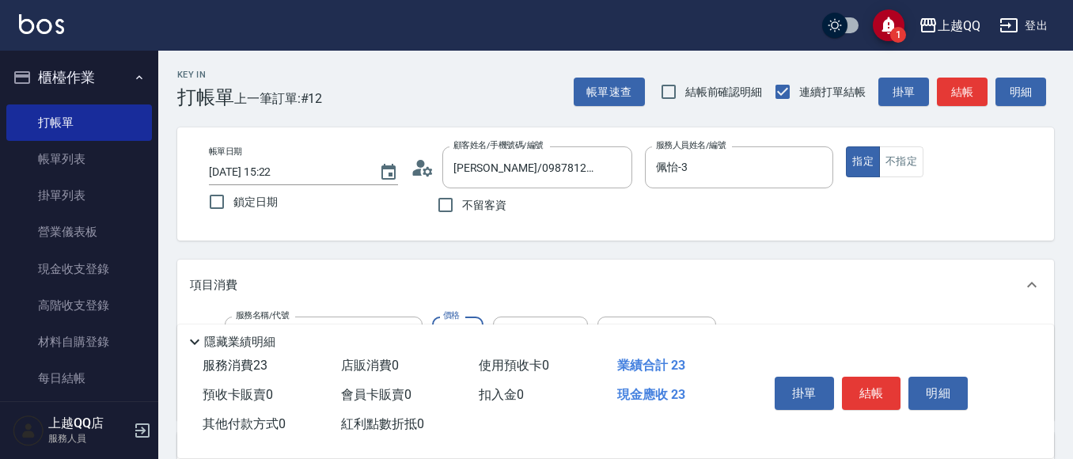
type input "230"
type input "[PERSON_NAME]-25"
click at [871, 380] on button "結帳" at bounding box center [871, 393] width 59 height 33
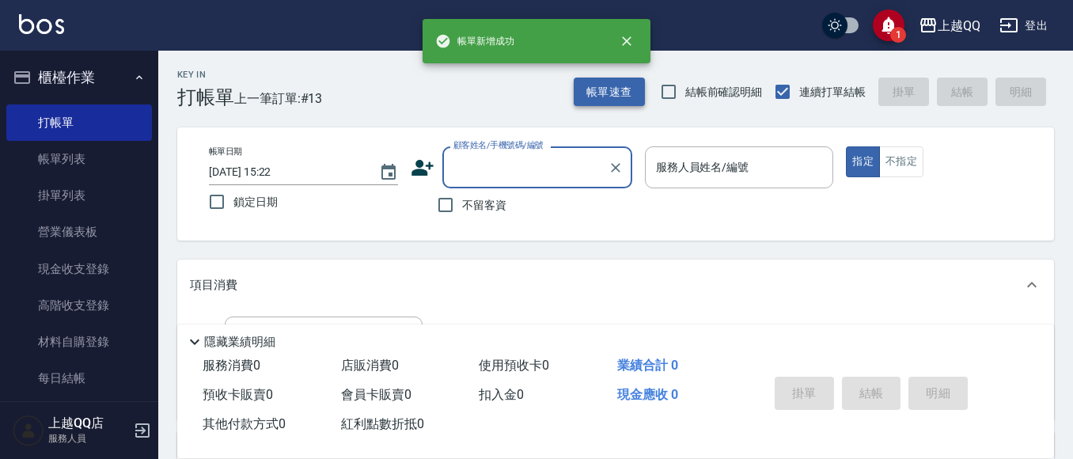
click at [608, 80] on button "帳單速查" at bounding box center [609, 92] width 71 height 29
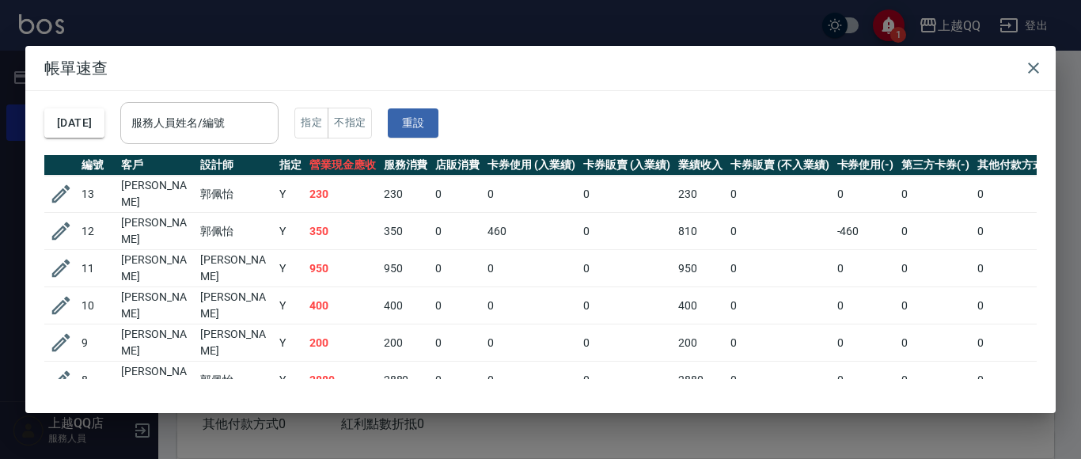
click at [260, 116] on input "服務人員姓名/編號" at bounding box center [199, 123] width 144 height 28
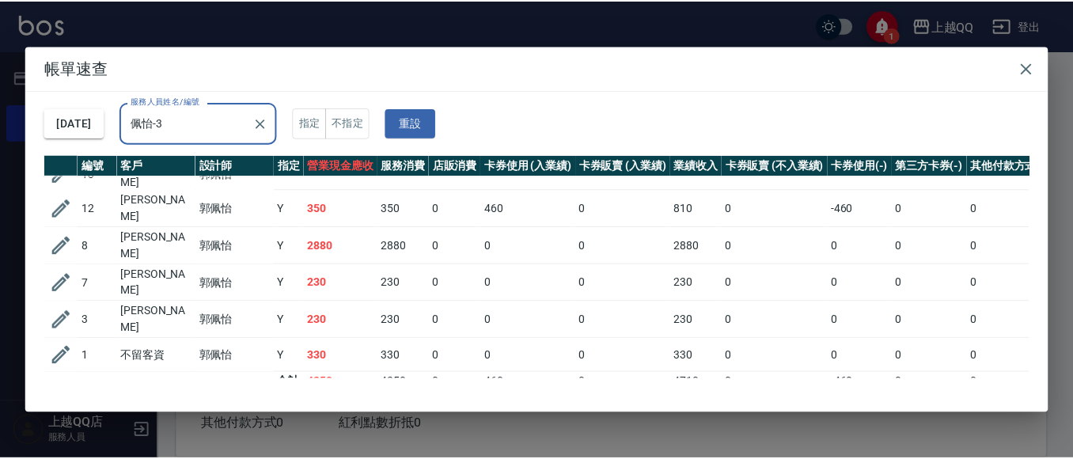
scroll to position [35, 0]
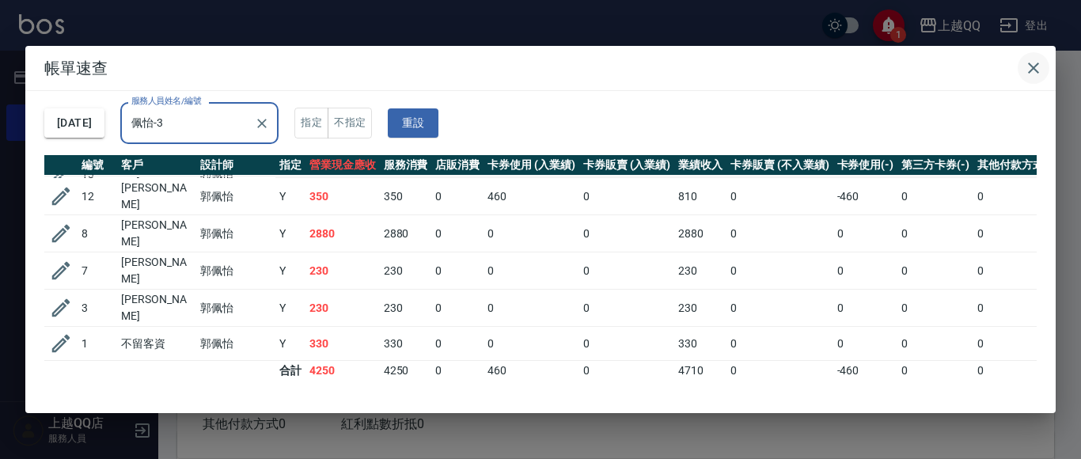
type input "佩怡-3"
click at [1037, 66] on icon "button" at bounding box center [1033, 68] width 19 height 19
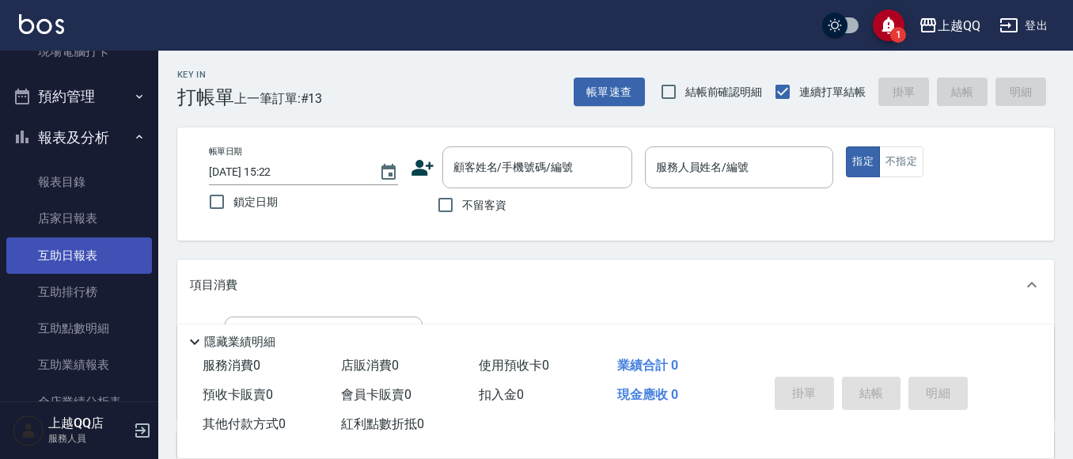
scroll to position [475, 0]
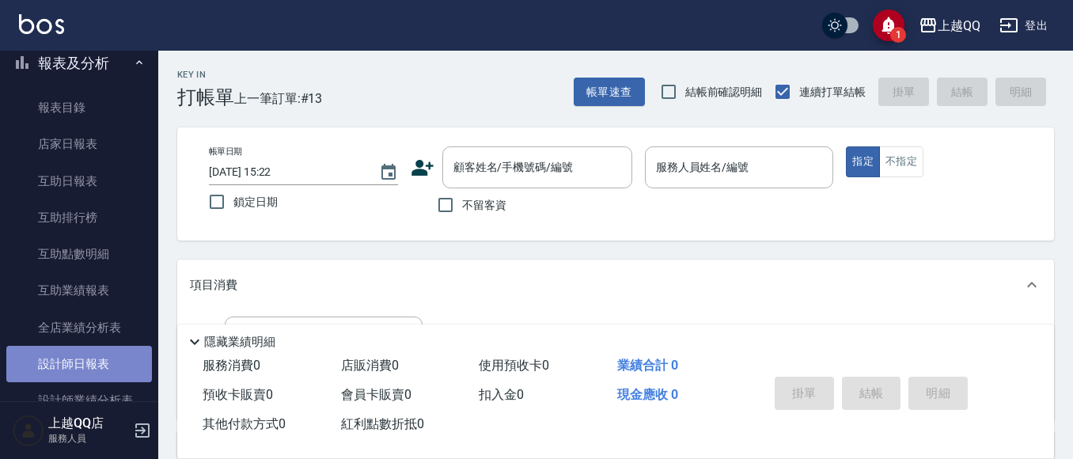
click at [91, 362] on link "設計師日報表" at bounding box center [79, 364] width 146 height 36
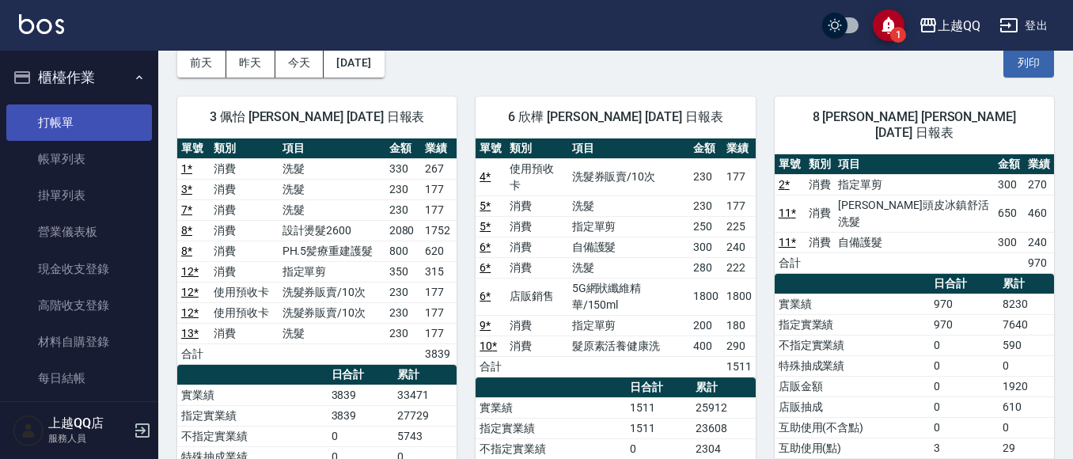
click at [102, 117] on link "打帳單" at bounding box center [79, 122] width 146 height 36
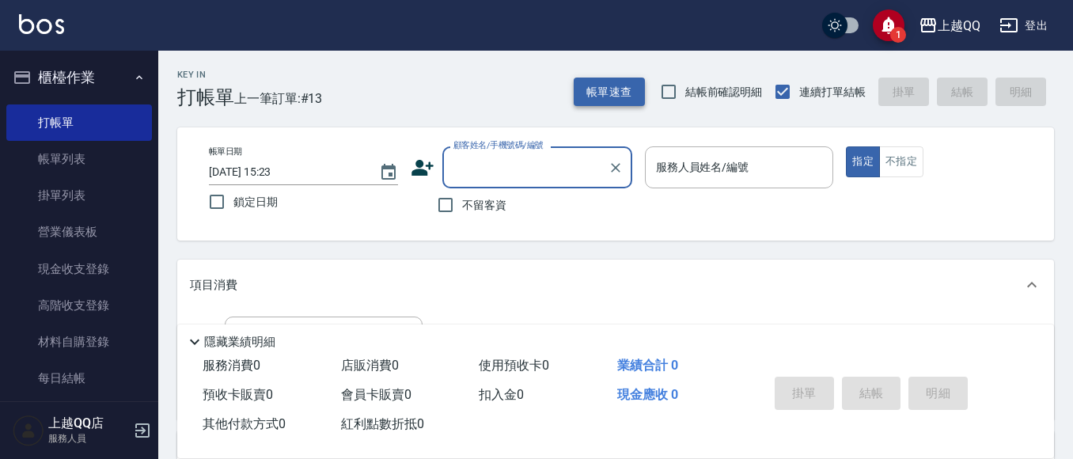
click at [597, 97] on button "帳單速查" at bounding box center [609, 92] width 71 height 29
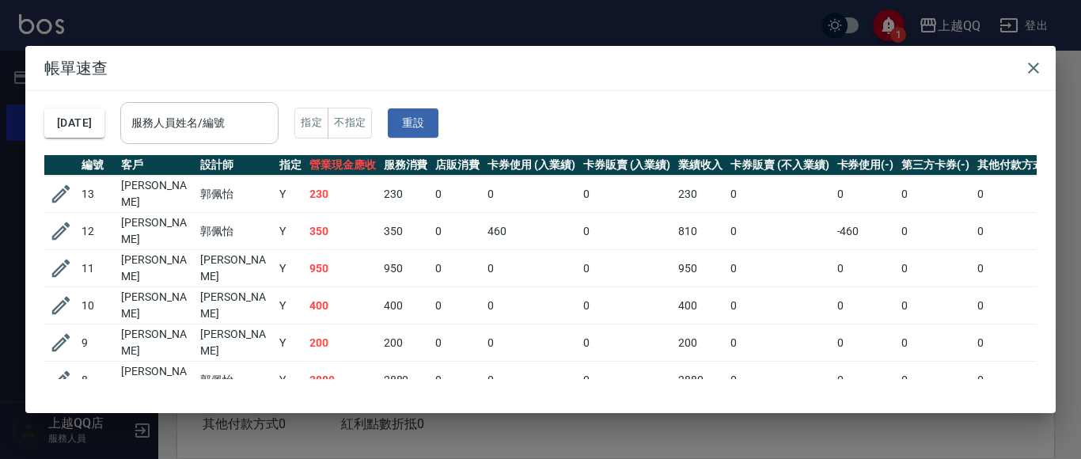
click at [251, 123] on input "服務人員姓名/編號" at bounding box center [199, 123] width 144 height 28
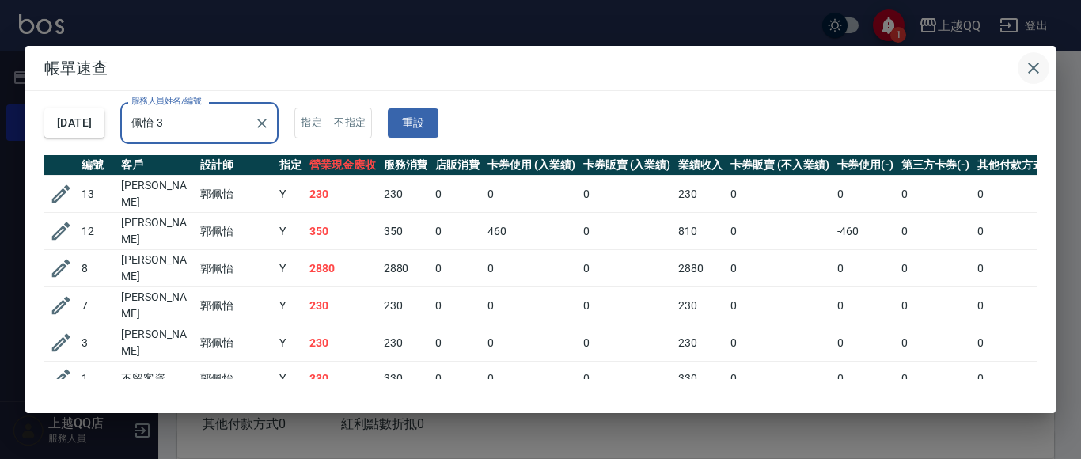
type input "佩怡-3"
click at [1028, 69] on icon "button" at bounding box center [1033, 68] width 19 height 19
